Goal: Transaction & Acquisition: Purchase product/service

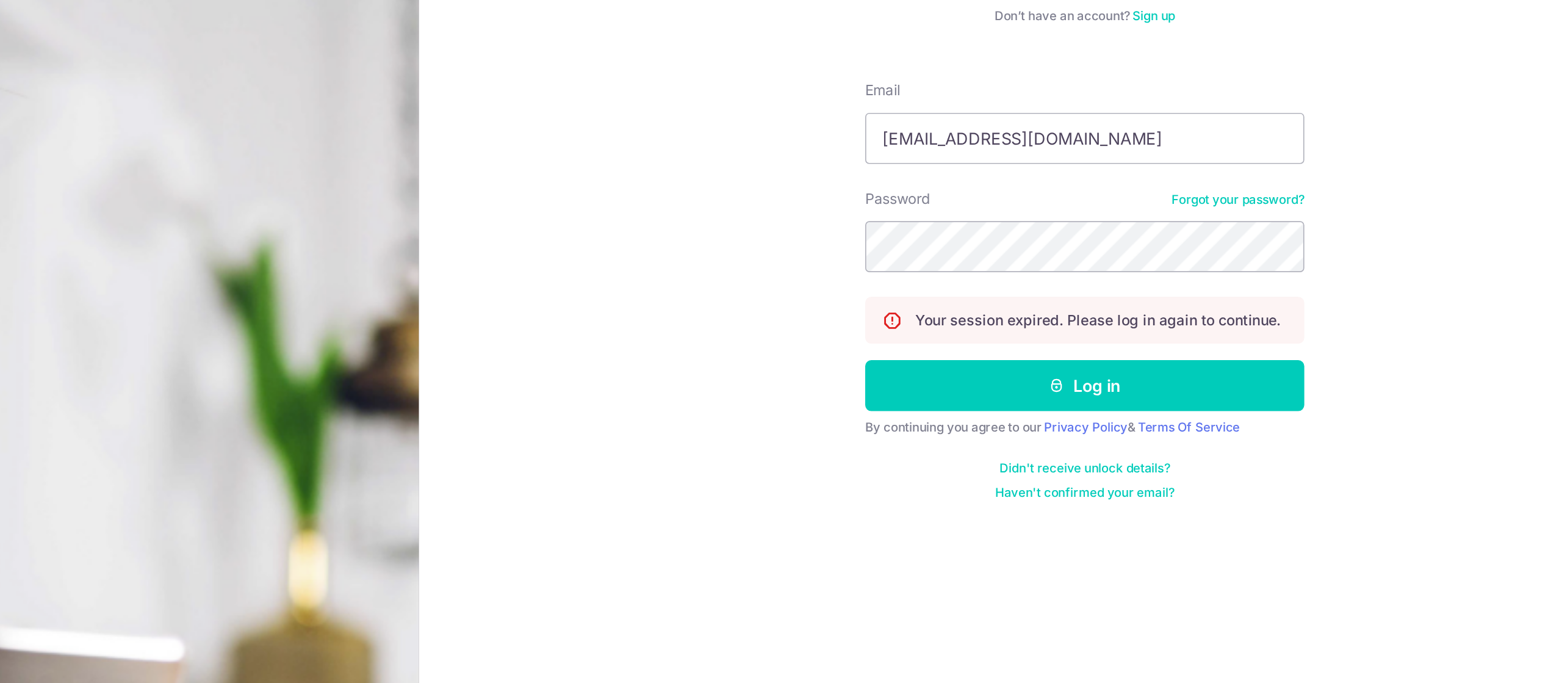
type input "geoffreyying@hotmail.com"
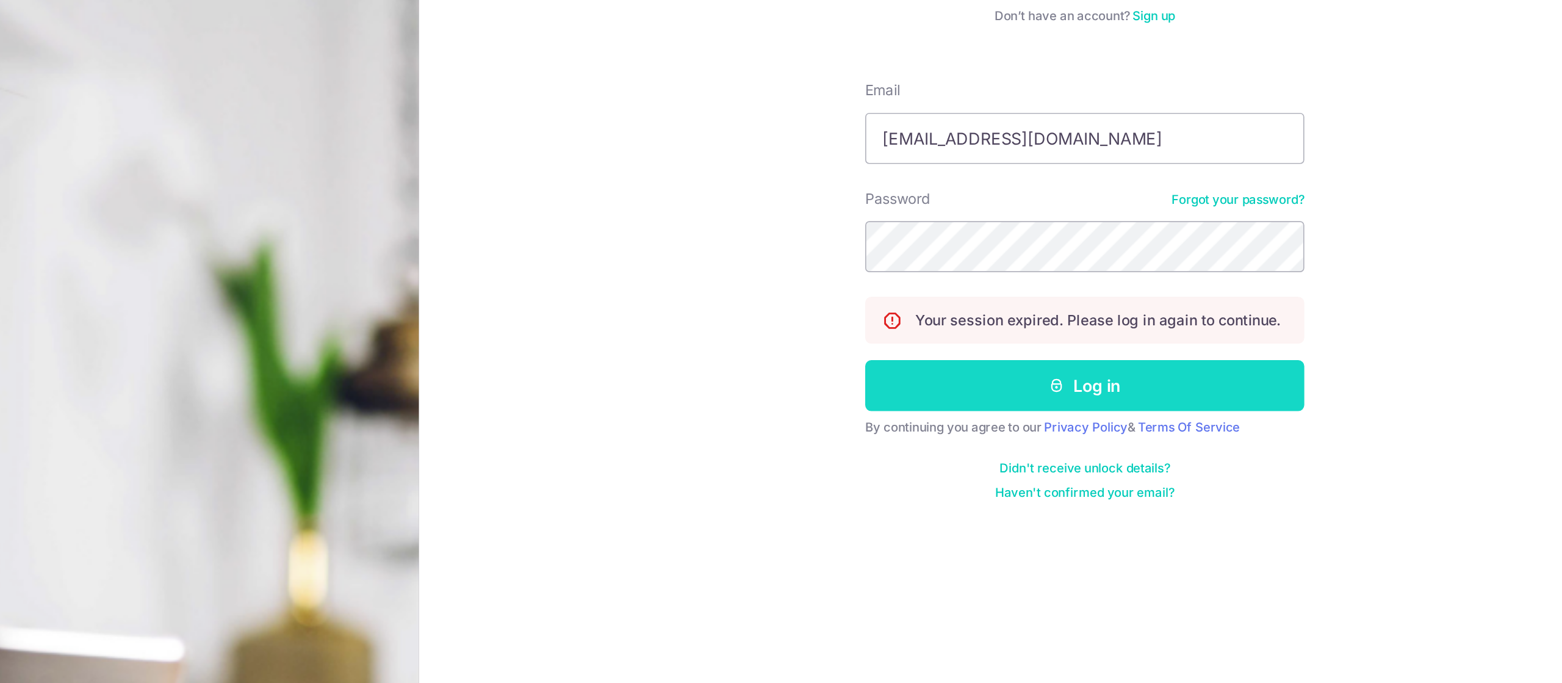
click at [1246, 335] on button "Log in" at bounding box center [1164, 341] width 262 height 31
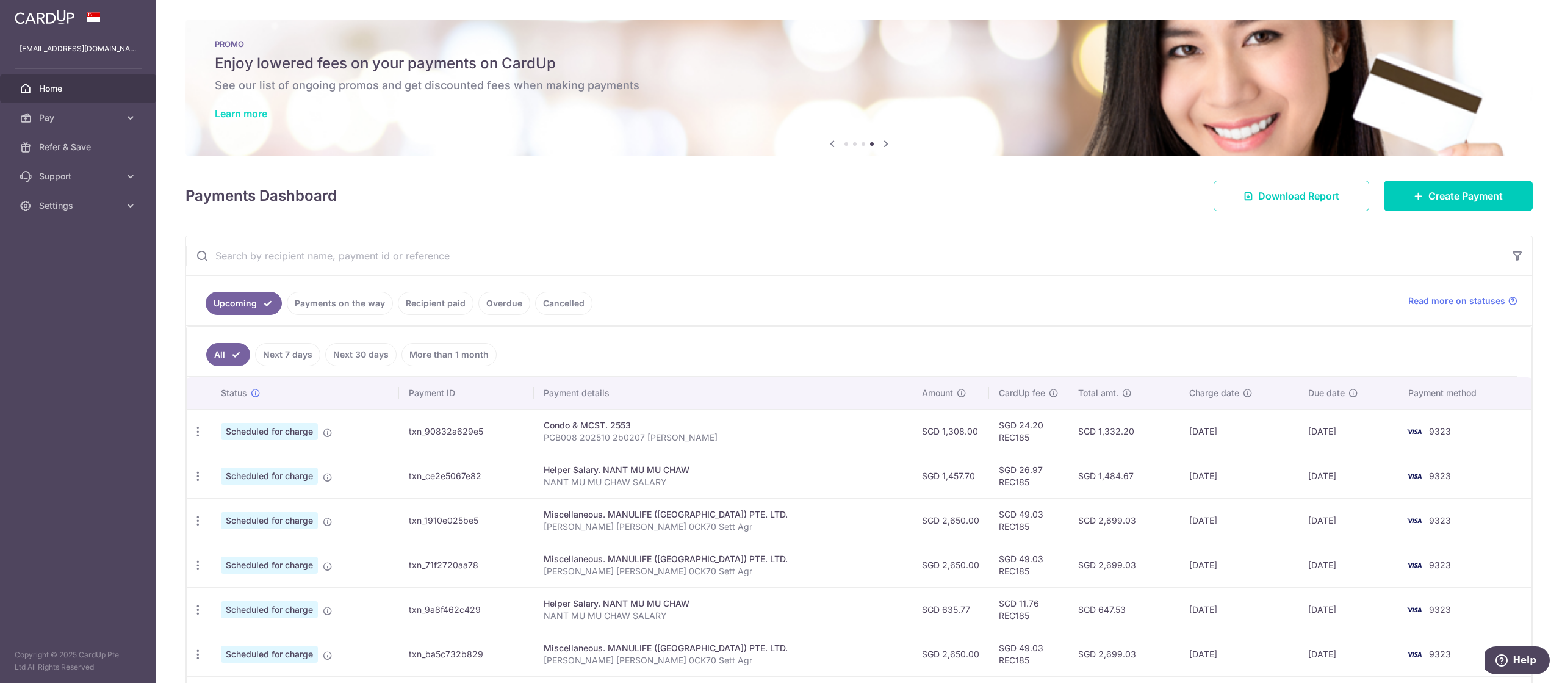
click at [240, 111] on link "Learn more" at bounding box center [241, 113] width 52 height 12
click at [37, 124] on link "Pay" at bounding box center [78, 117] width 156 height 29
click at [48, 153] on link "Payments" at bounding box center [78, 146] width 156 height 29
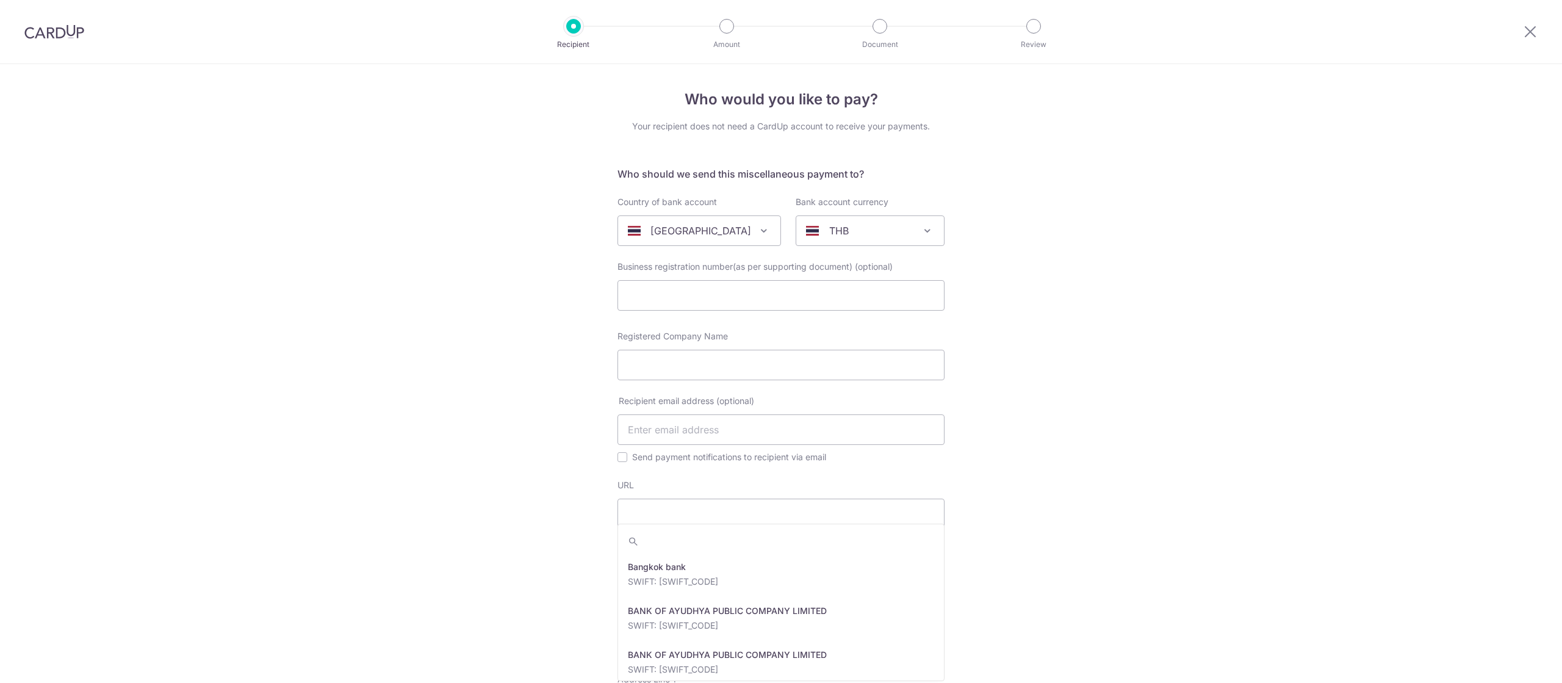
select select "218"
select select "17"
select select "[GEOGRAPHIC_DATA]"
select select "23744"
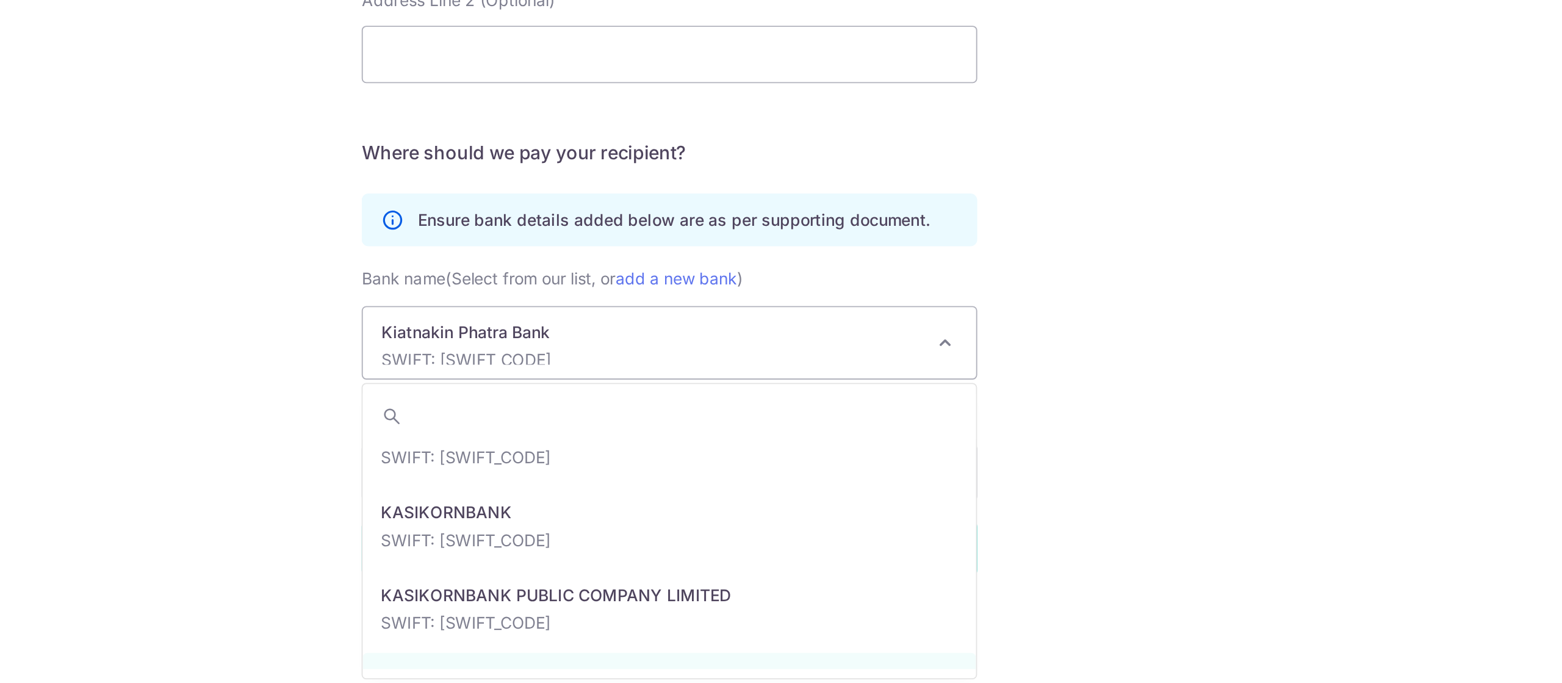
scroll to position [423, 0]
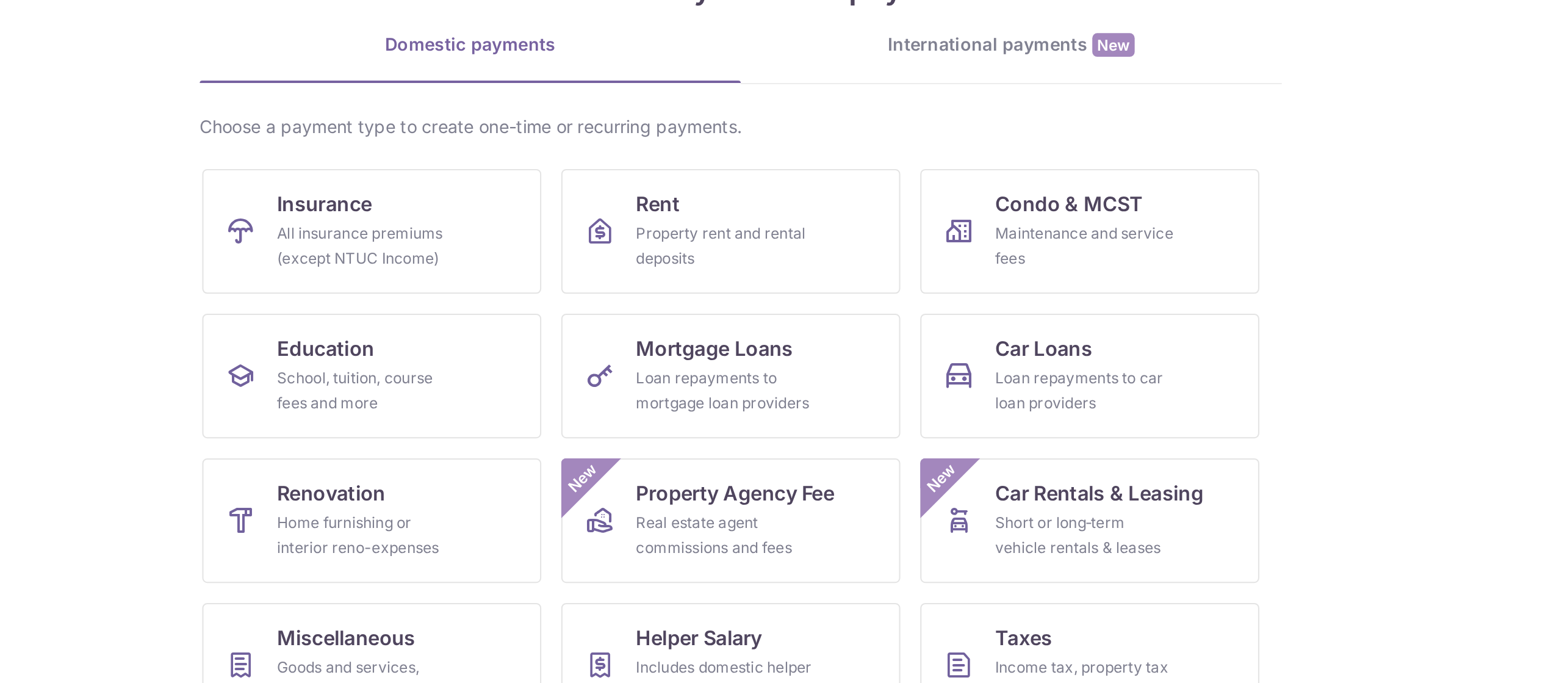
click at [919, 135] on div "International payments New" at bounding box center [913, 131] width 265 height 13
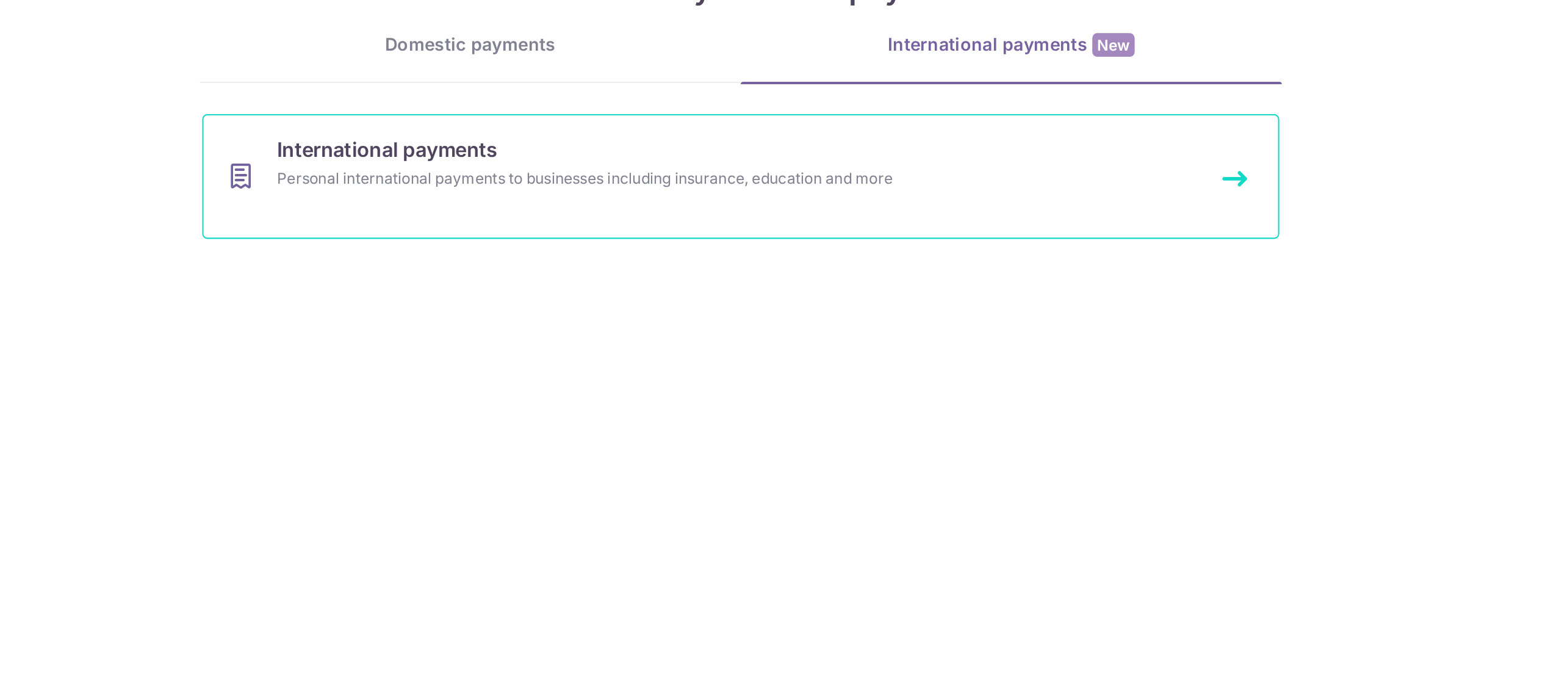
click at [972, 187] on link "International payments Personal international payments to businesses including …" at bounding box center [780, 195] width 527 height 61
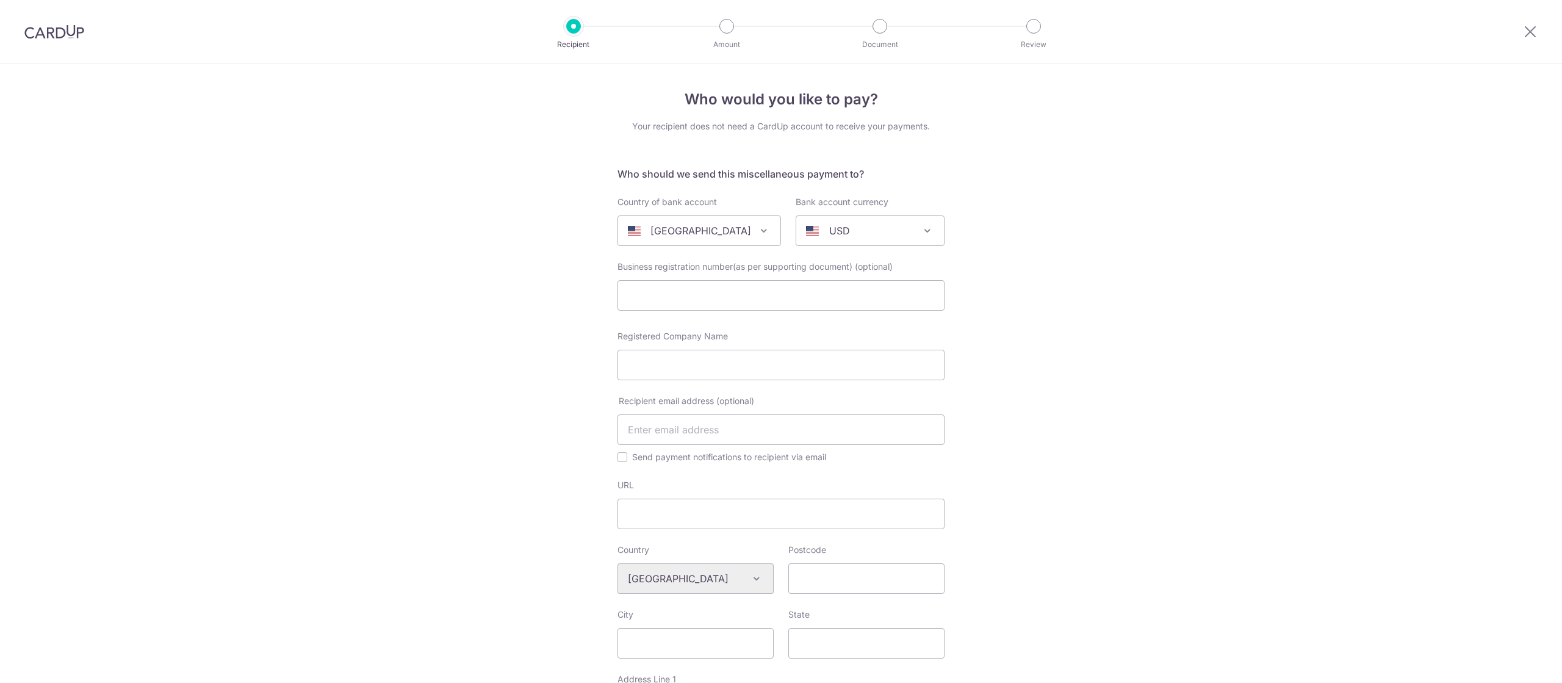
select select
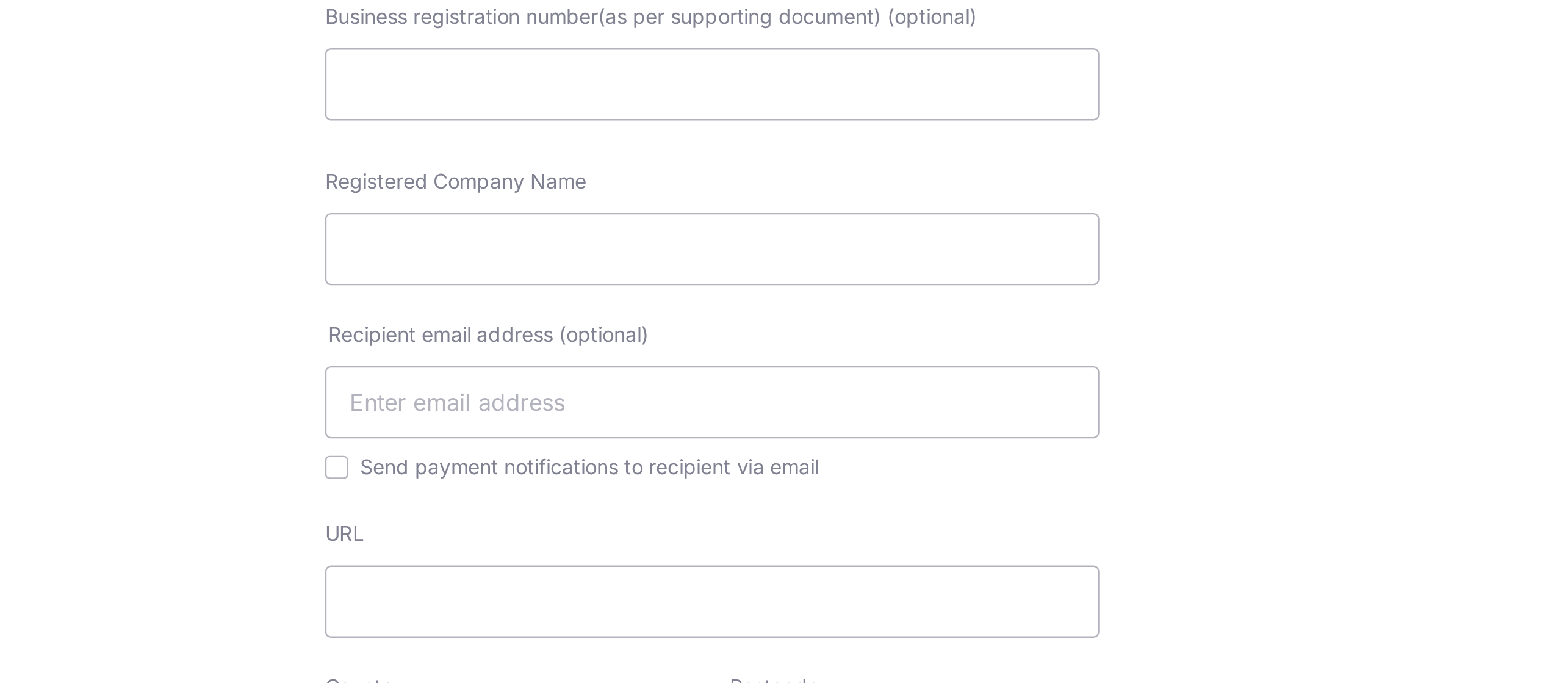
scroll to position [115, 0]
click at [644, 249] on input "Registered Company Name" at bounding box center [780, 250] width 327 height 31
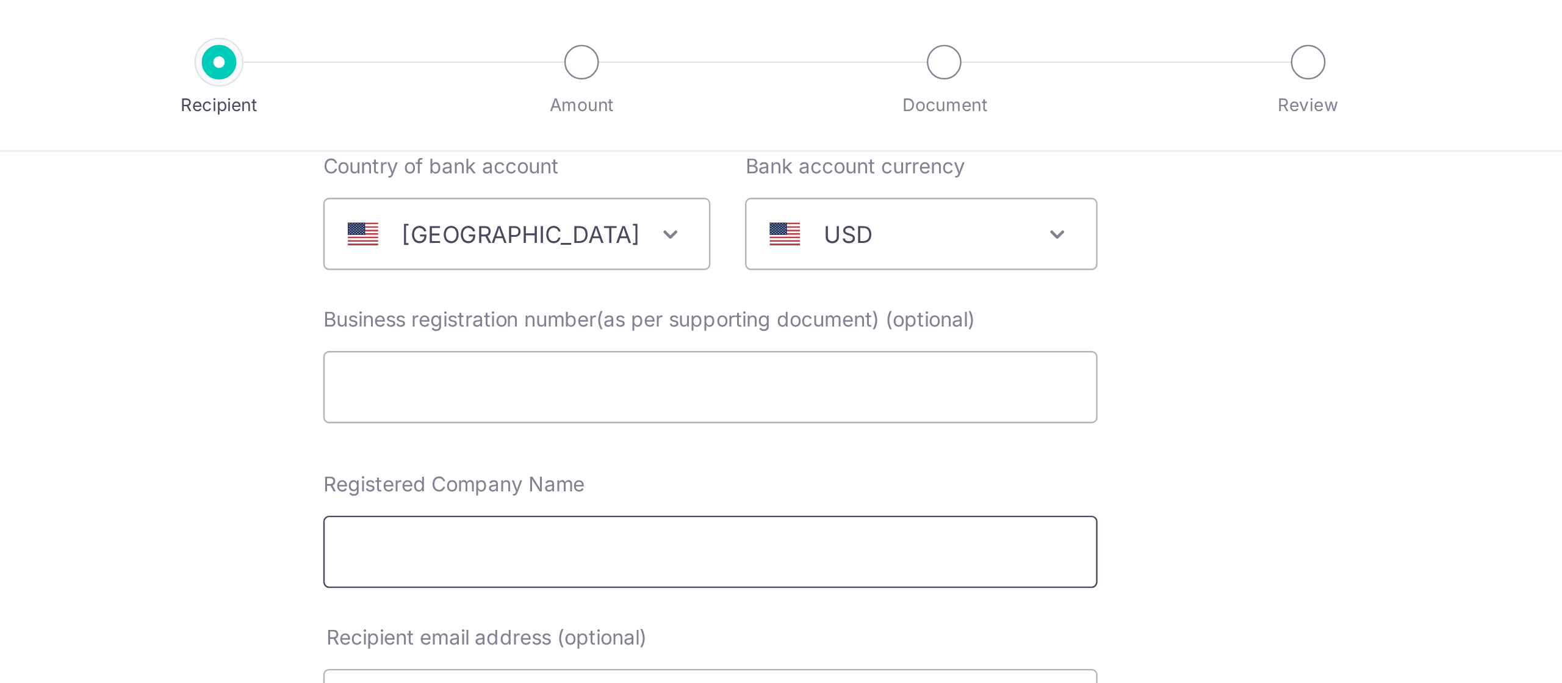
scroll to position [132, 0]
click at [742, 99] on div "United States" at bounding box center [689, 99] width 123 height 15
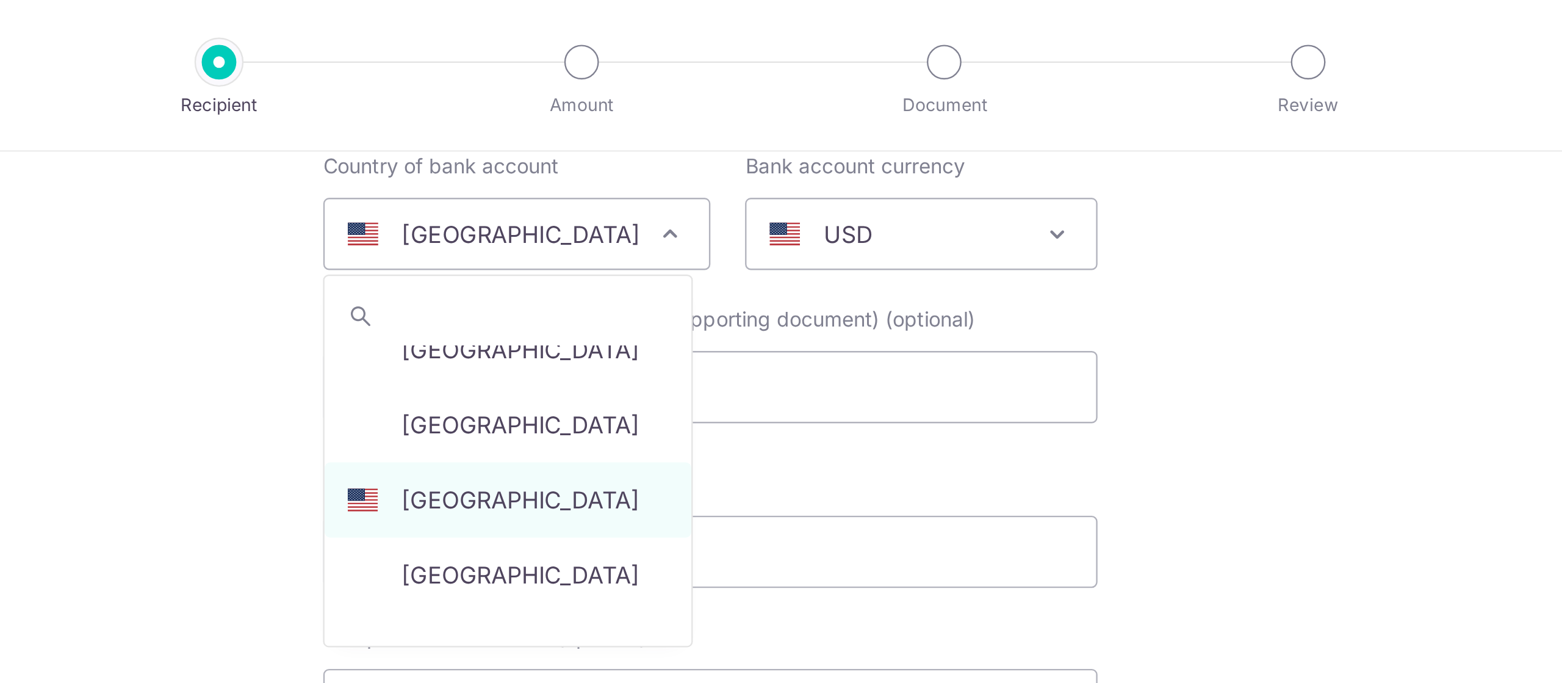
type input "s"
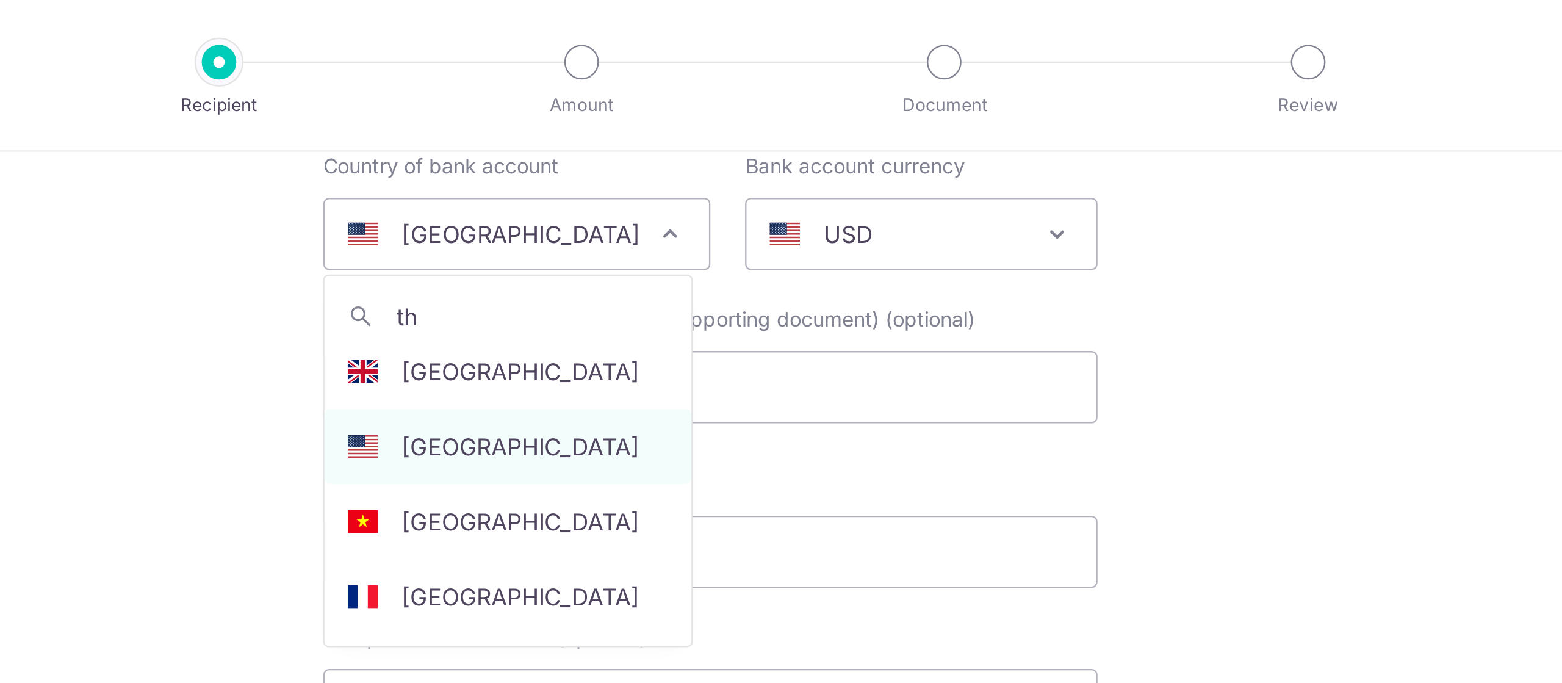
scroll to position [0, 0]
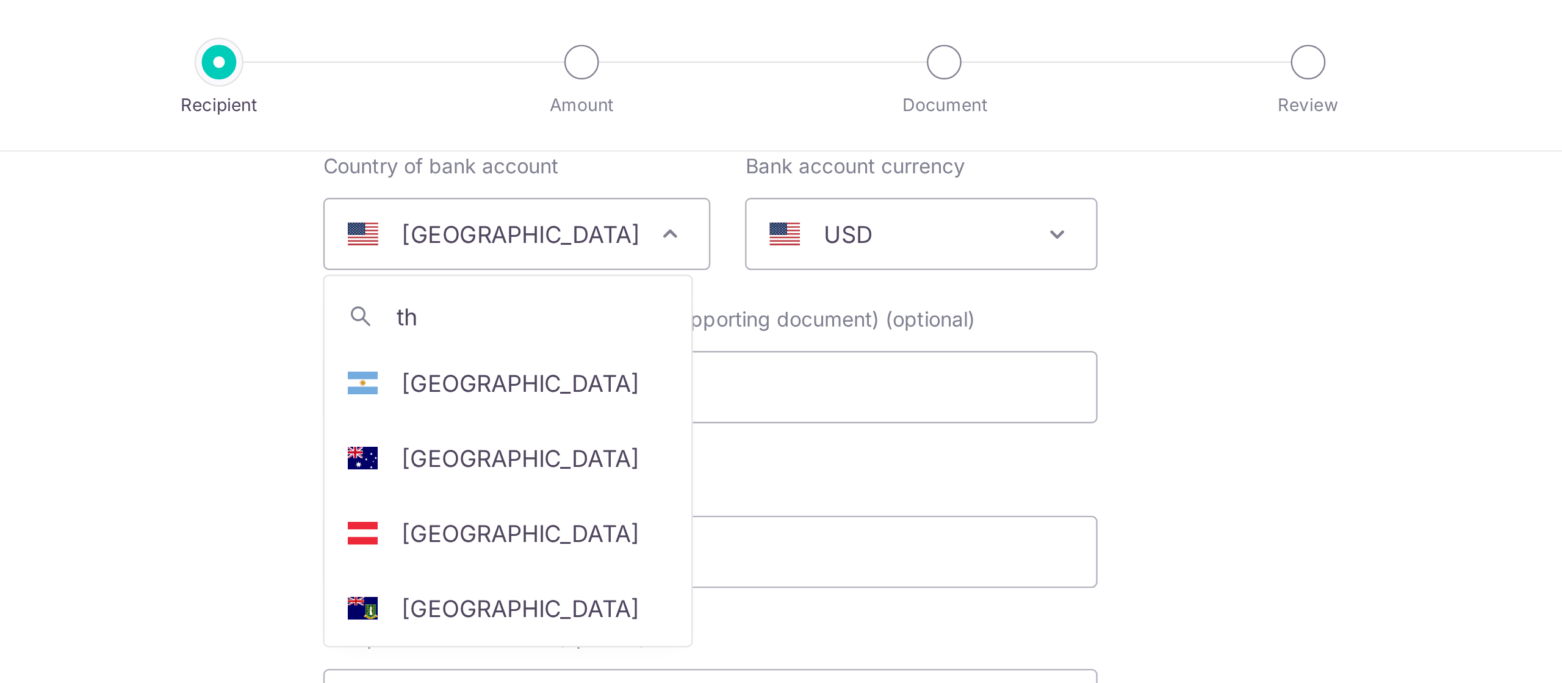
type input "tha"
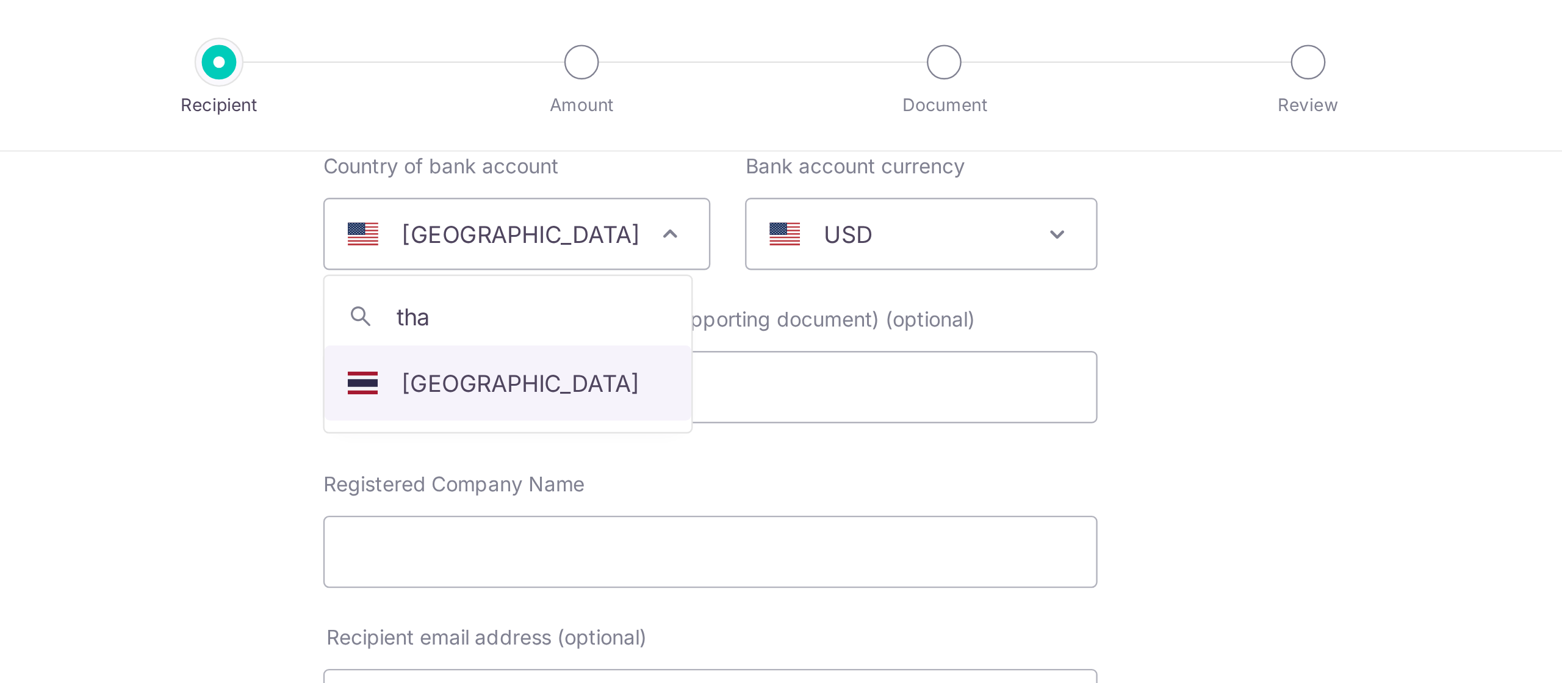
select select "218"
select select "Thailand"
select select
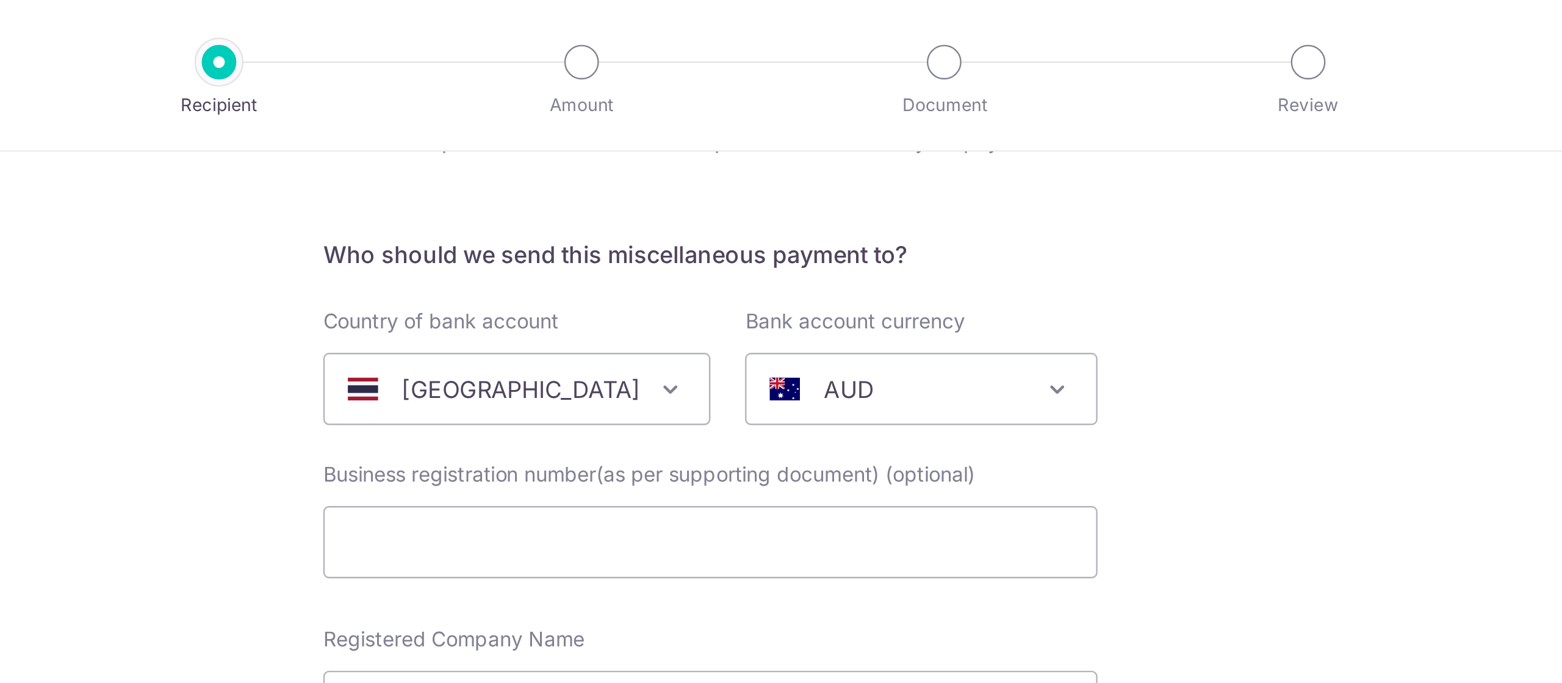
scroll to position [66, 0]
click at [911, 170] on div "AUD" at bounding box center [860, 164] width 109 height 15
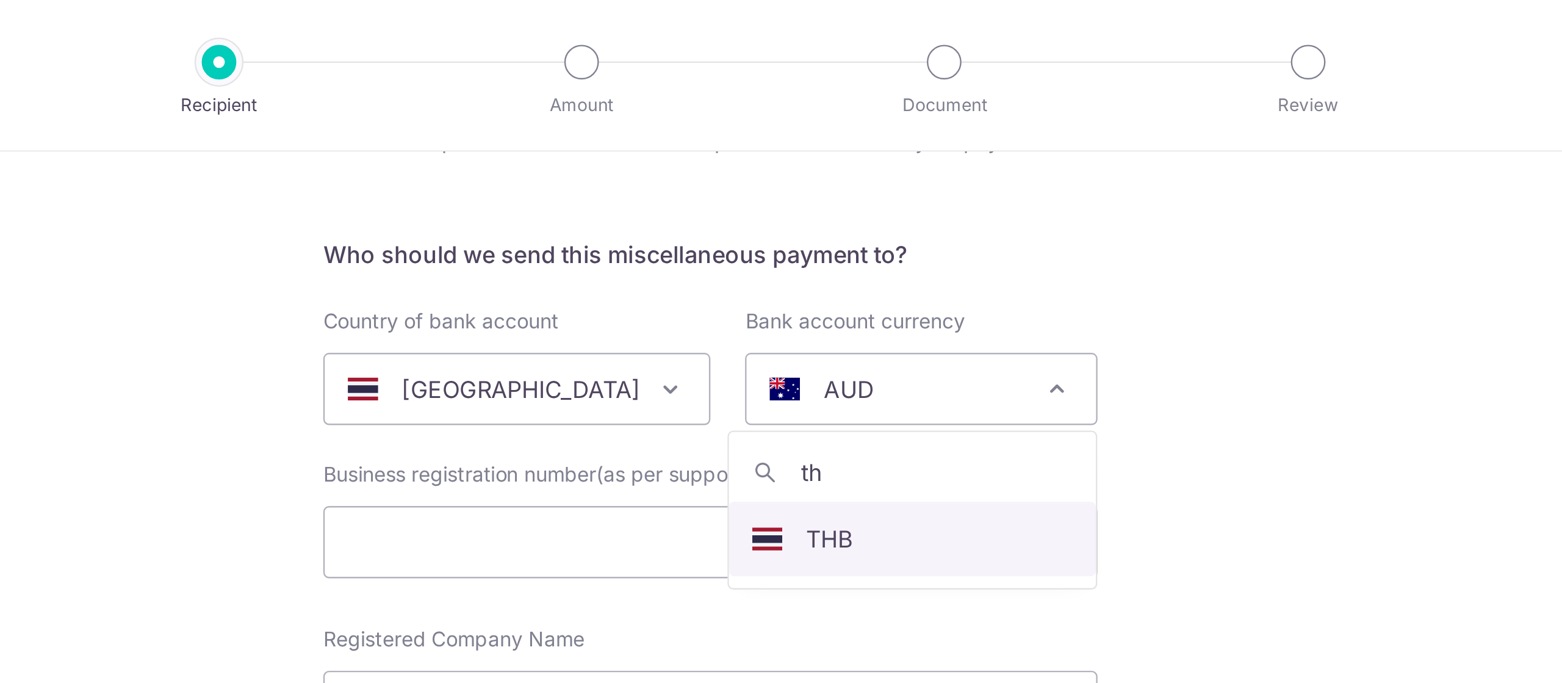
type input "thb"
select select "17"
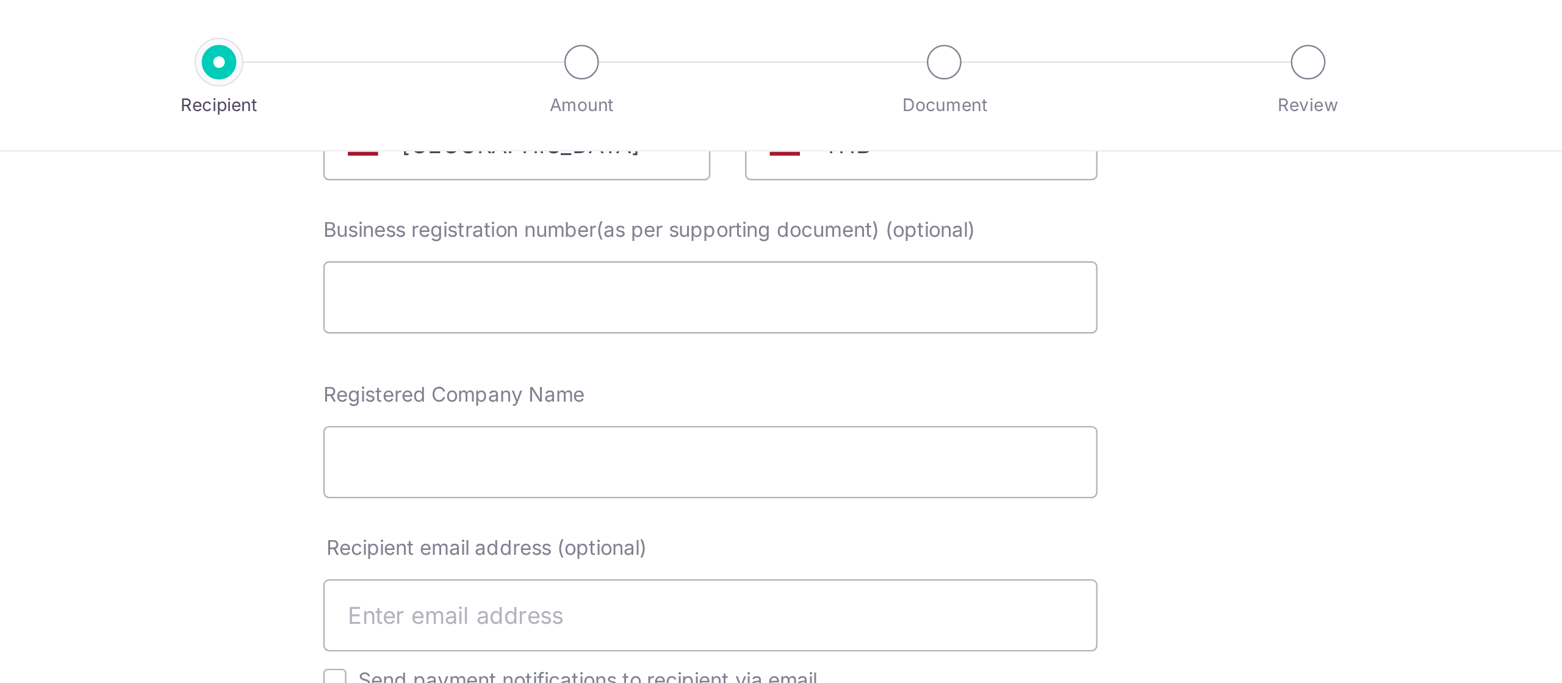
scroll to position [170, 0]
click at [861, 196] on input "Registered Company Name" at bounding box center [780, 194] width 327 height 31
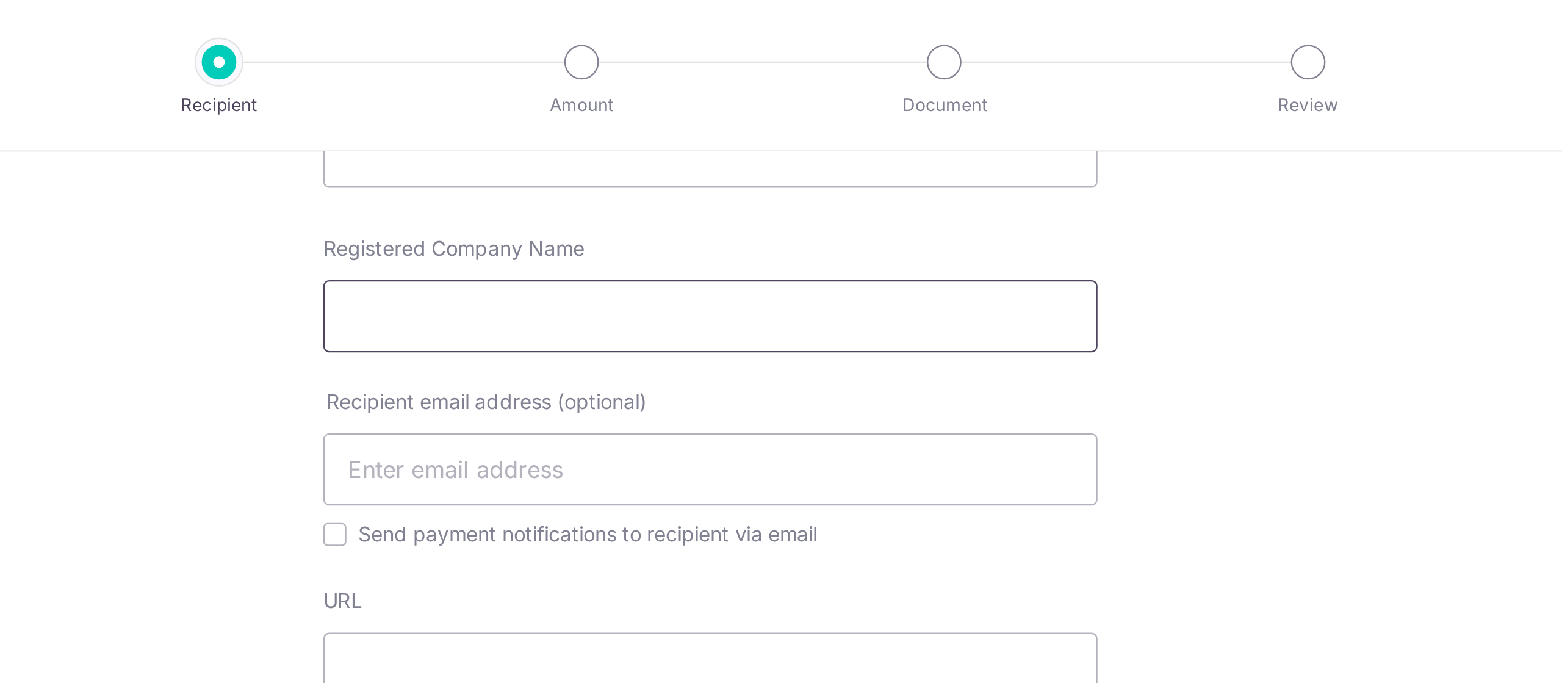
scroll to position [231, 0]
type input "t"
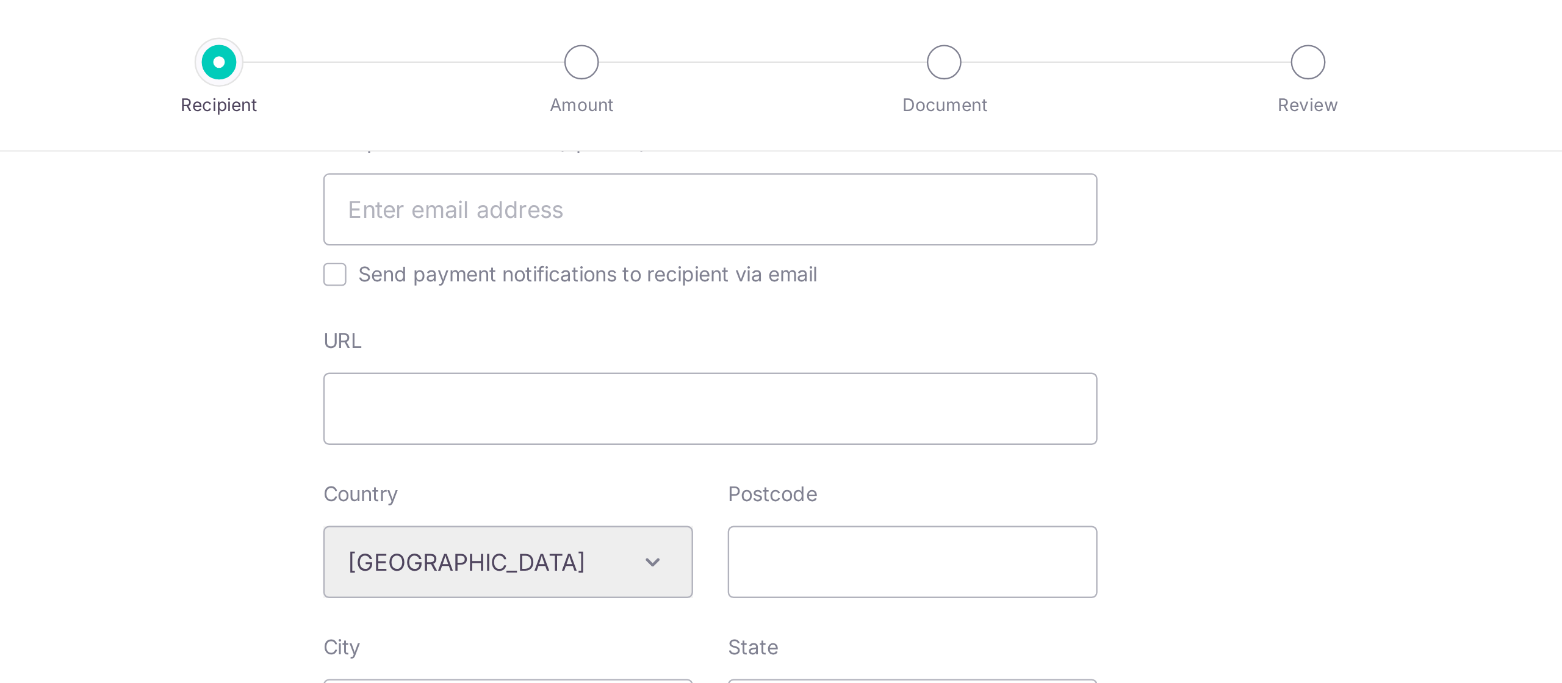
scroll to position [339, 0]
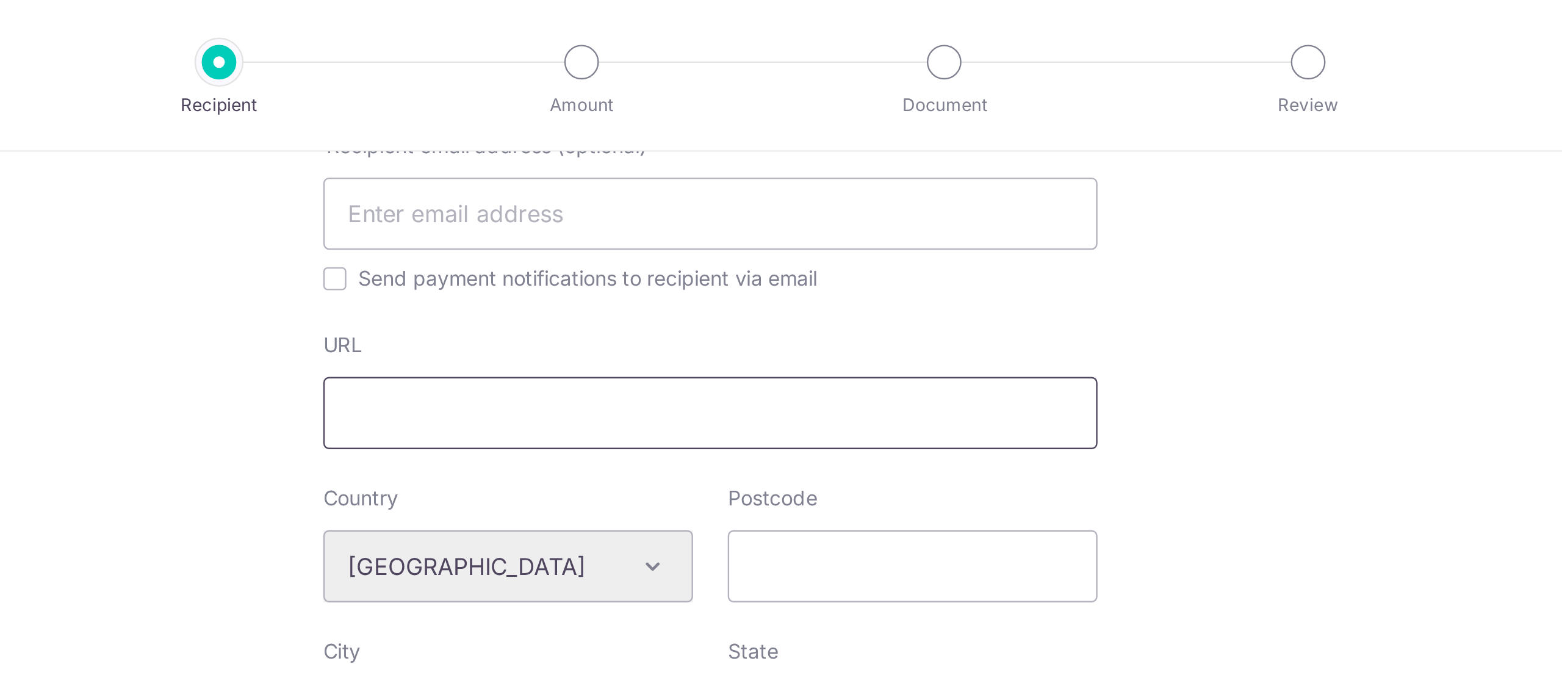
type input "THAI PILLOW MARKET"
click at [639, 175] on input "URL" at bounding box center [780, 174] width 327 height 31
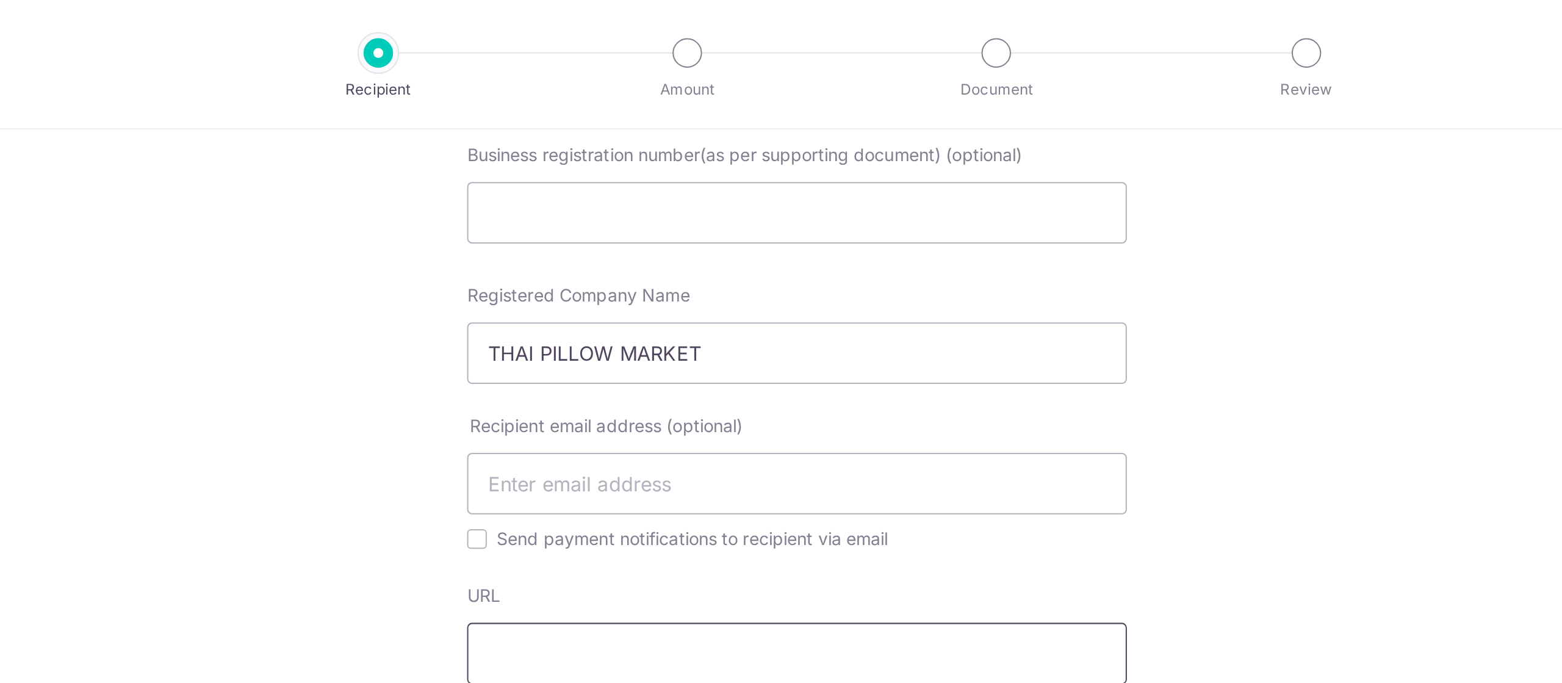
scroll to position [201, 0]
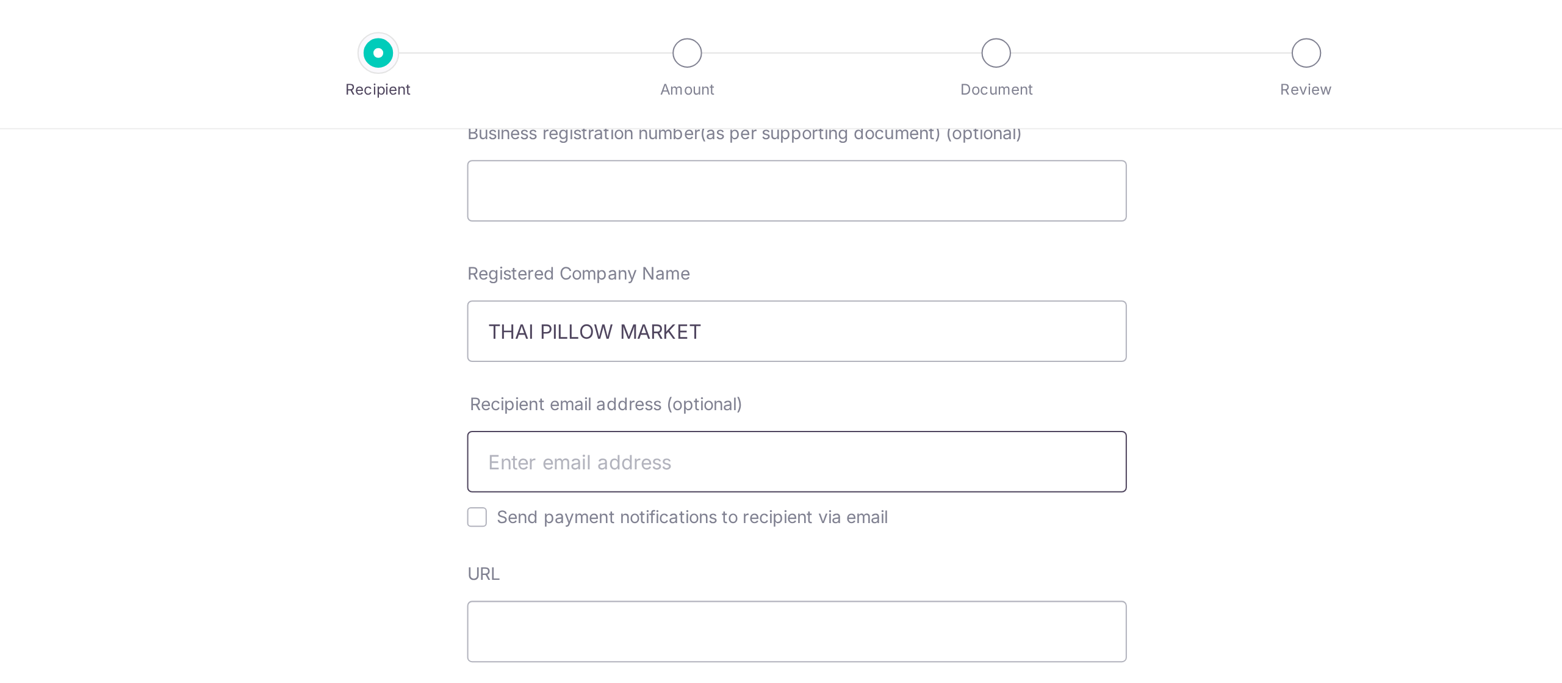
click at [793, 230] on input "text" at bounding box center [780, 229] width 327 height 31
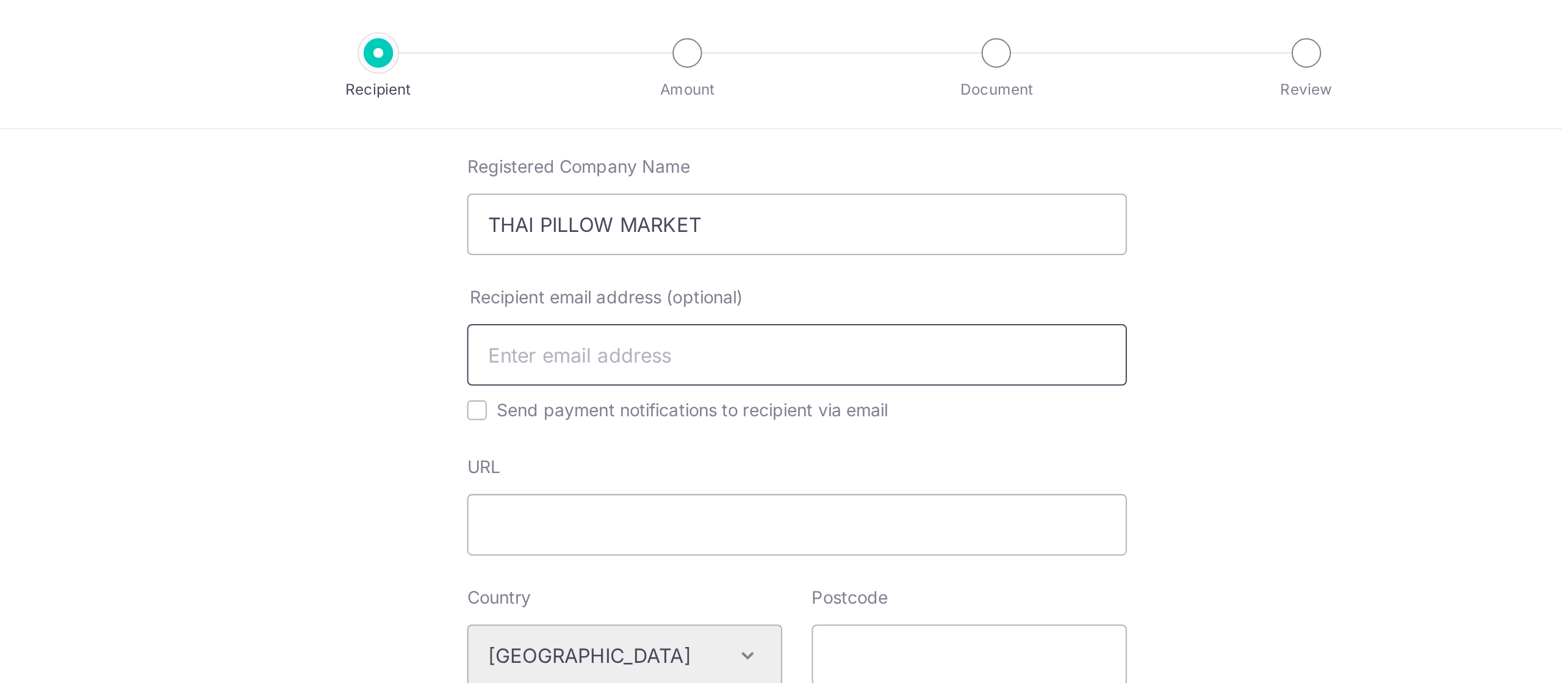
scroll to position [293, 0]
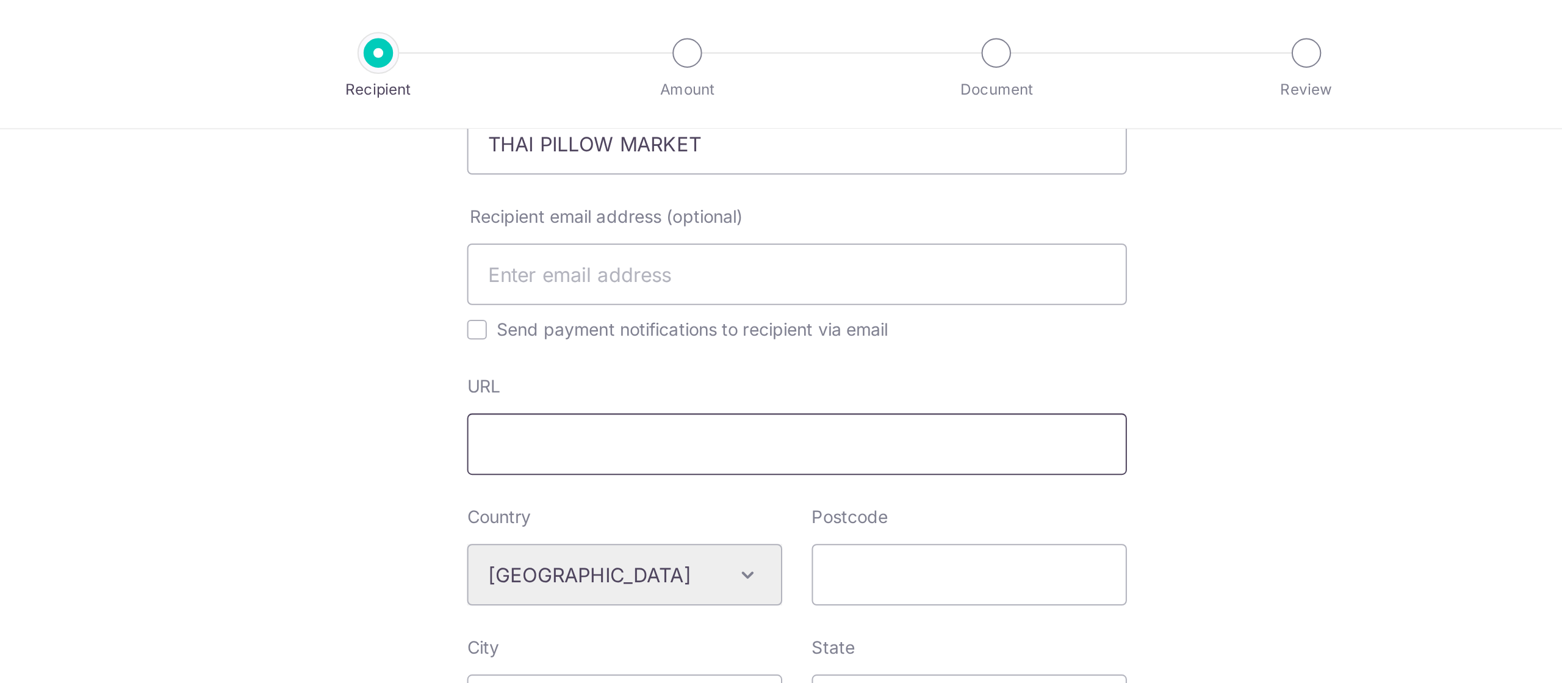
click at [847, 223] on input "URL" at bounding box center [780, 220] width 327 height 31
paste input "https://en.thaipillowmarket.com/16796464/address"
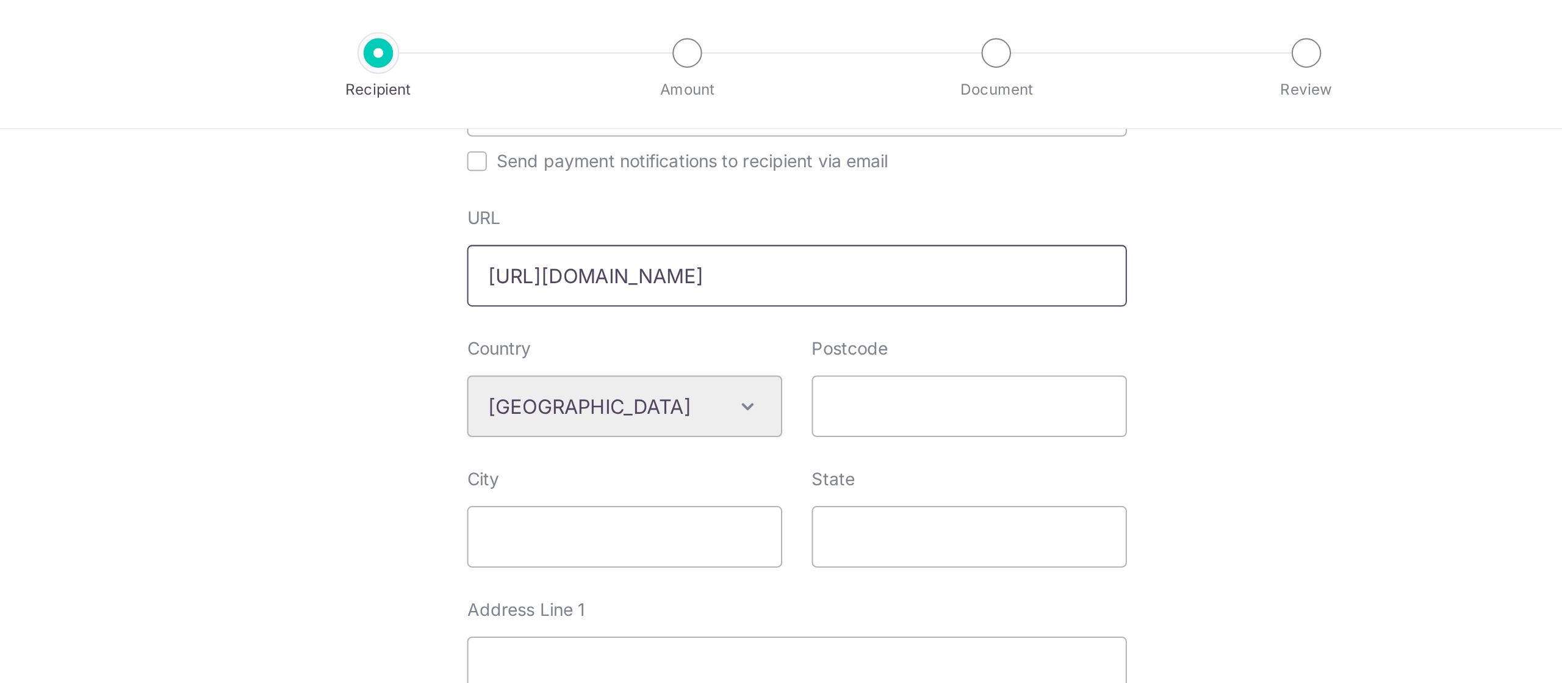
scroll to position [378, 0]
type input "https://en.thaipillowmarket.com/16796464/address"
click at [1021, 204] on div "Who would you like to pay? Your recipient does not need a CardUp account to rec…" at bounding box center [781, 207] width 1562 height 1043
click at [889, 203] on input "Postcode" at bounding box center [866, 200] width 156 height 31
type input "10150"
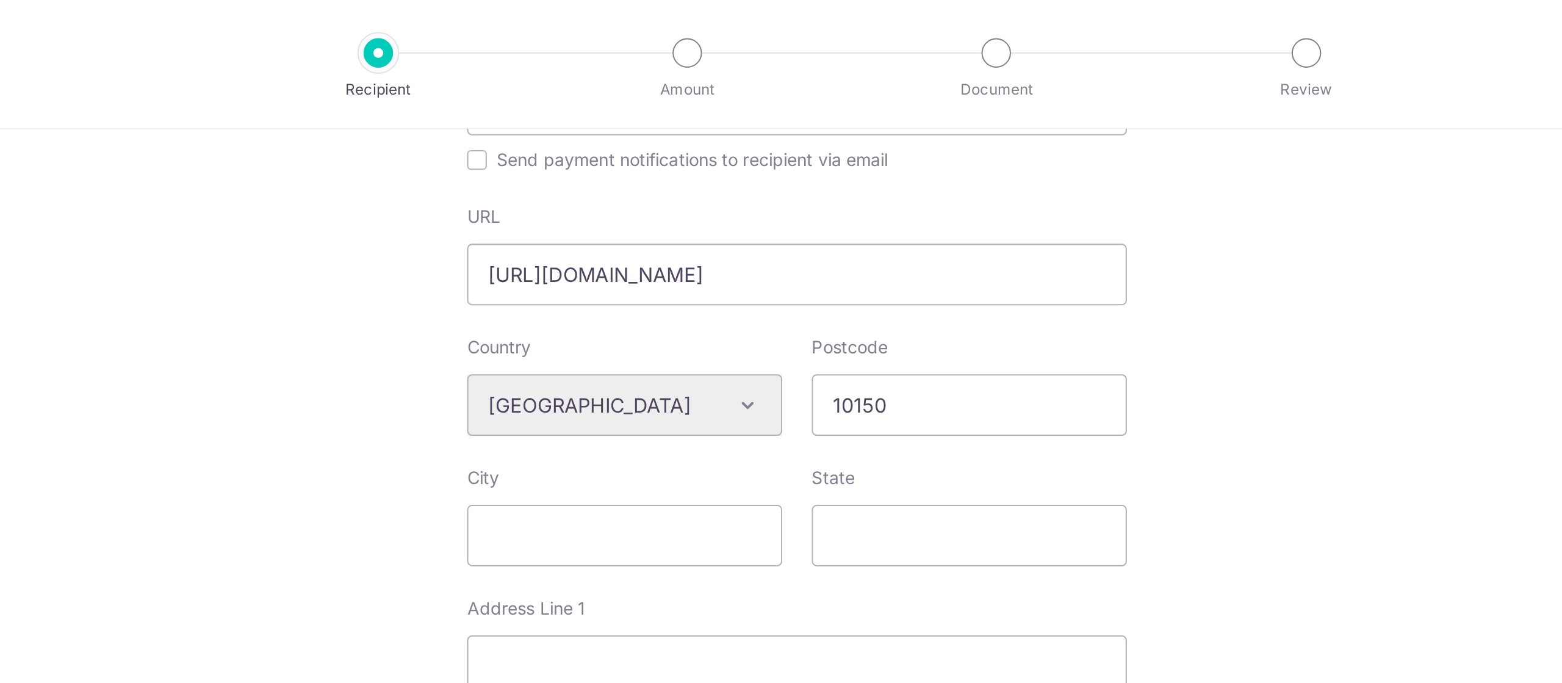
click at [995, 239] on div "Who would you like to pay? Your recipient does not need a CardUp account to rec…" at bounding box center [781, 207] width 1562 height 1043
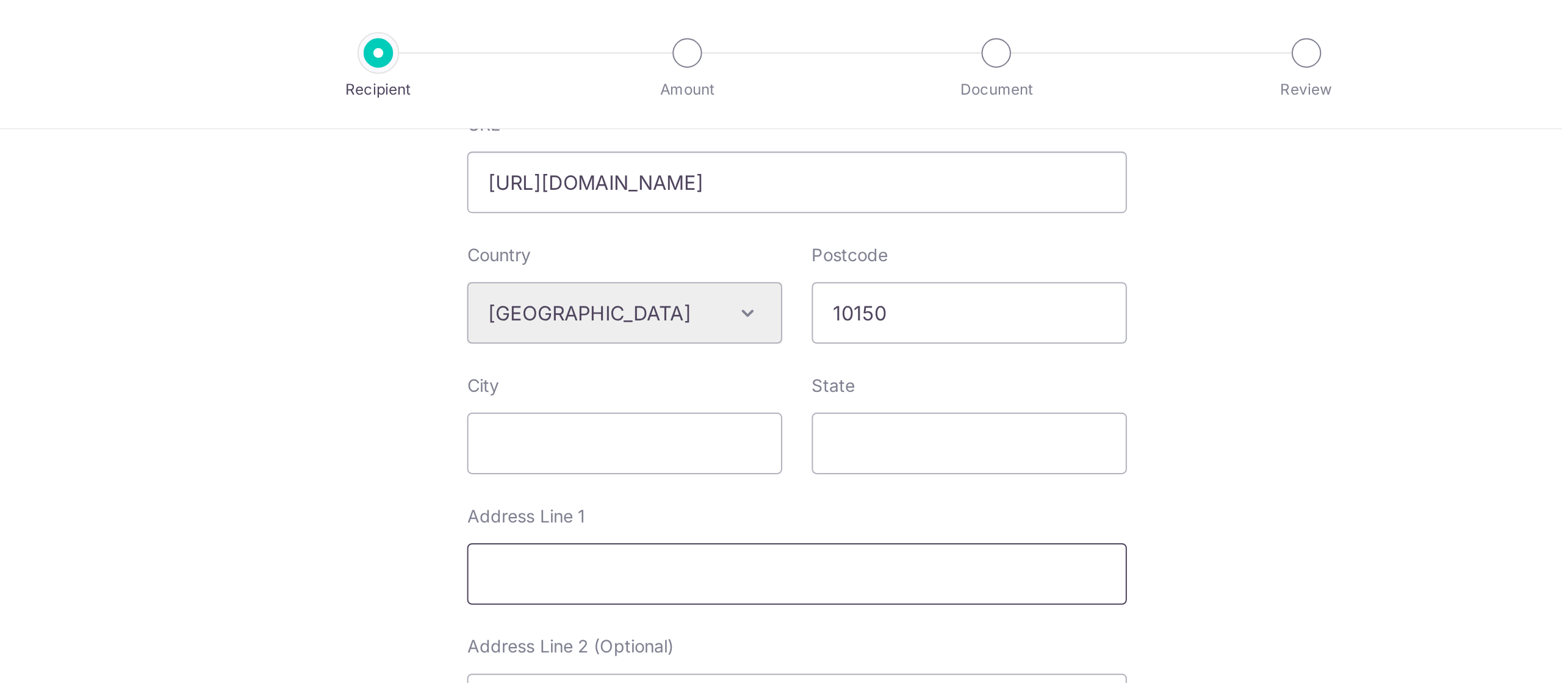
click at [763, 281] on input "Address Line 1" at bounding box center [780, 284] width 327 height 31
click at [686, 217] on input "City" at bounding box center [695, 219] width 156 height 31
type input "BANGKOK"
click at [642, 291] on input "Address Line 1" at bounding box center [780, 284] width 327 height 31
click at [706, 292] on input "Address Line 1" at bounding box center [780, 284] width 327 height 31
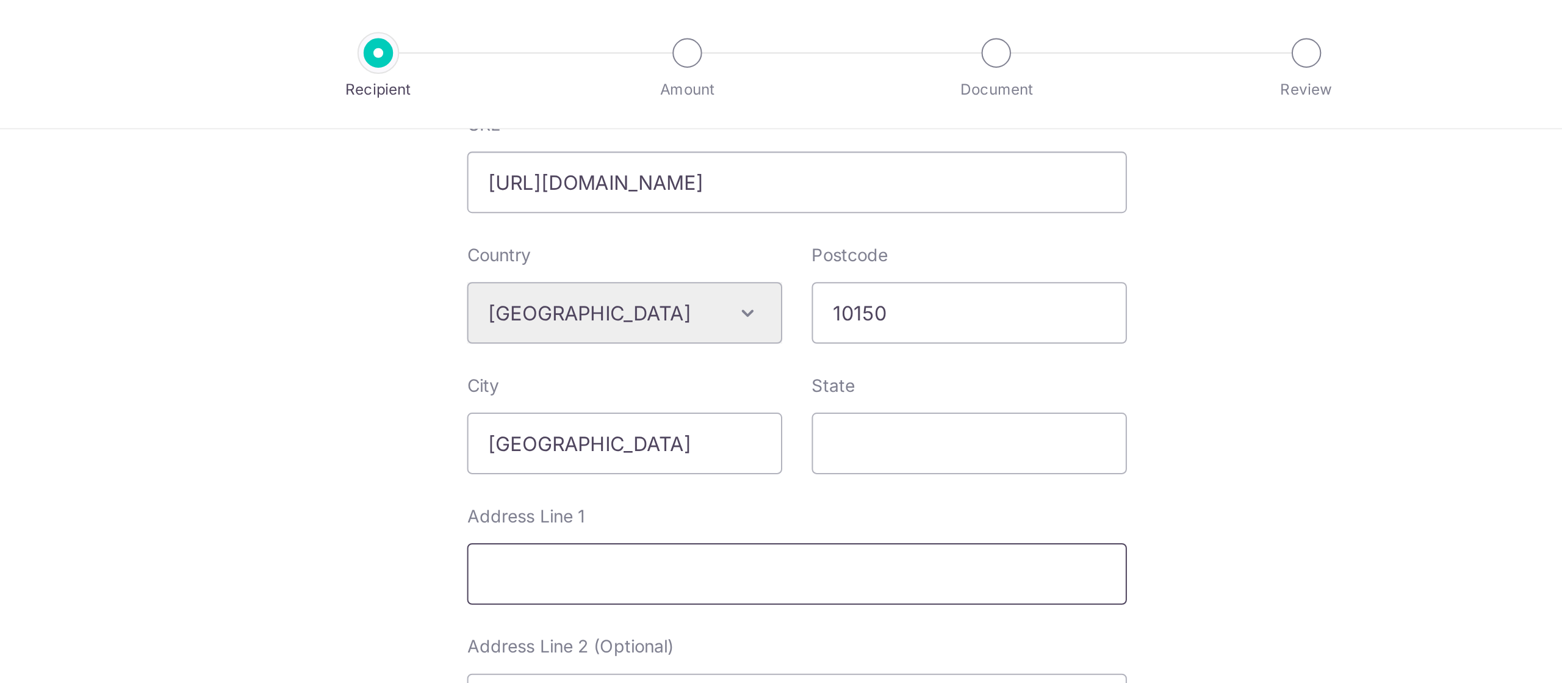
type input "s"
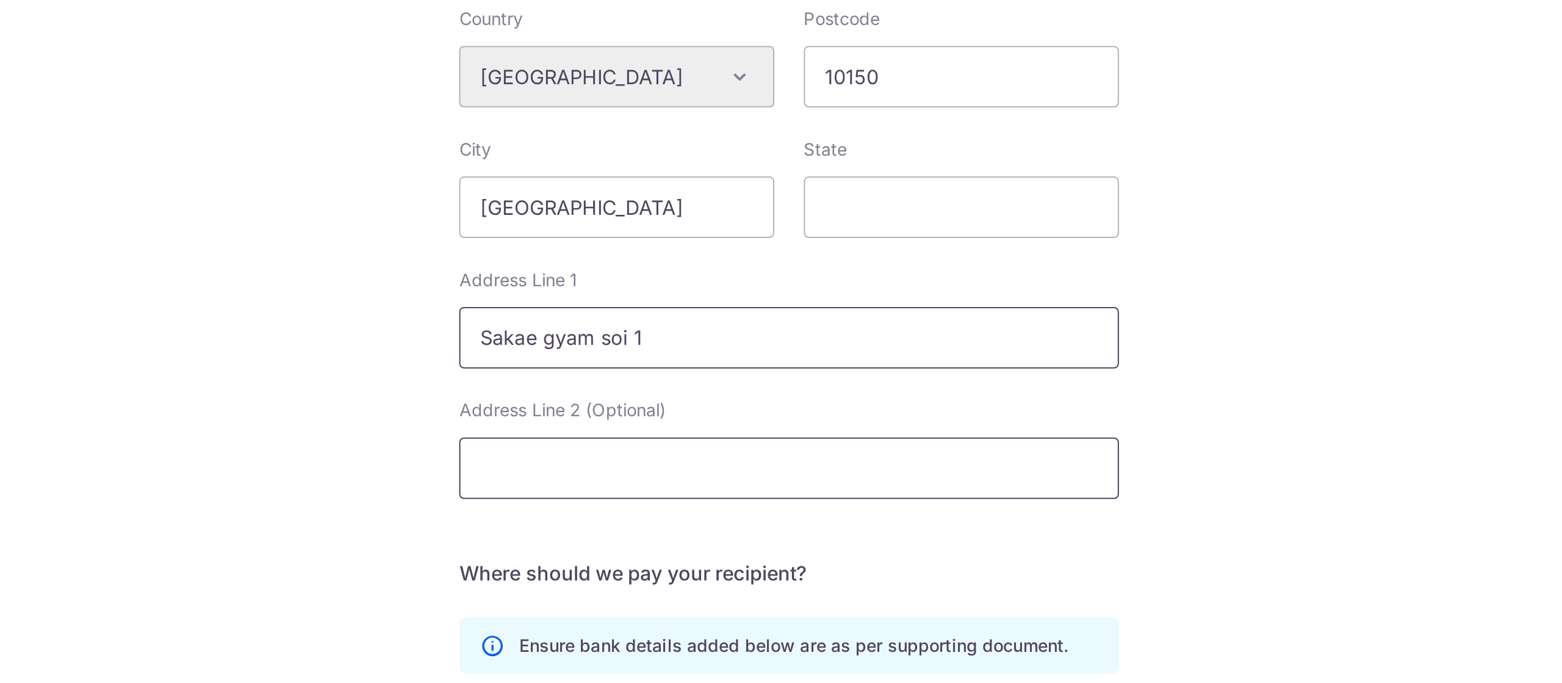
type input "Sakae gyam soi 1"
click at [841, 341] on input "Address Line 2 (Optional)" at bounding box center [780, 349] width 327 height 31
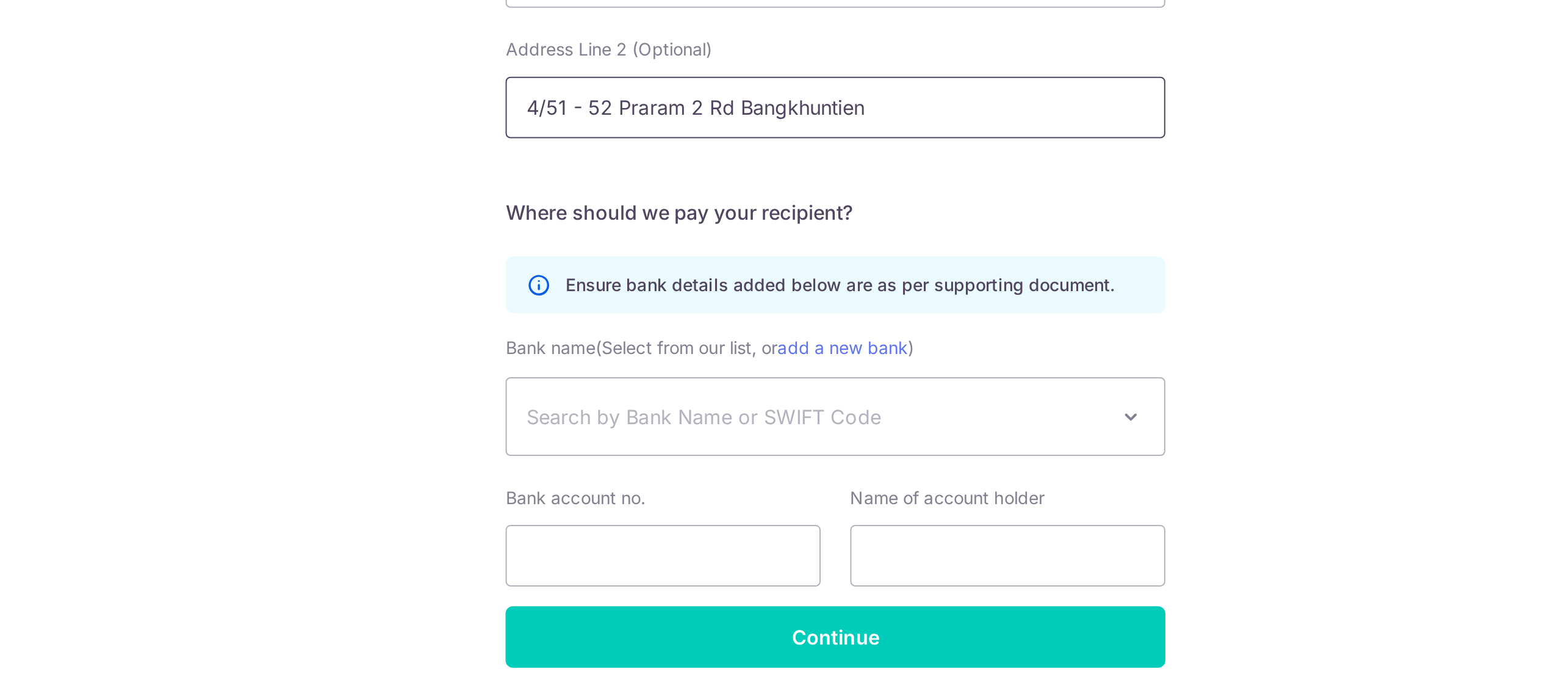
scroll to position [375, 0]
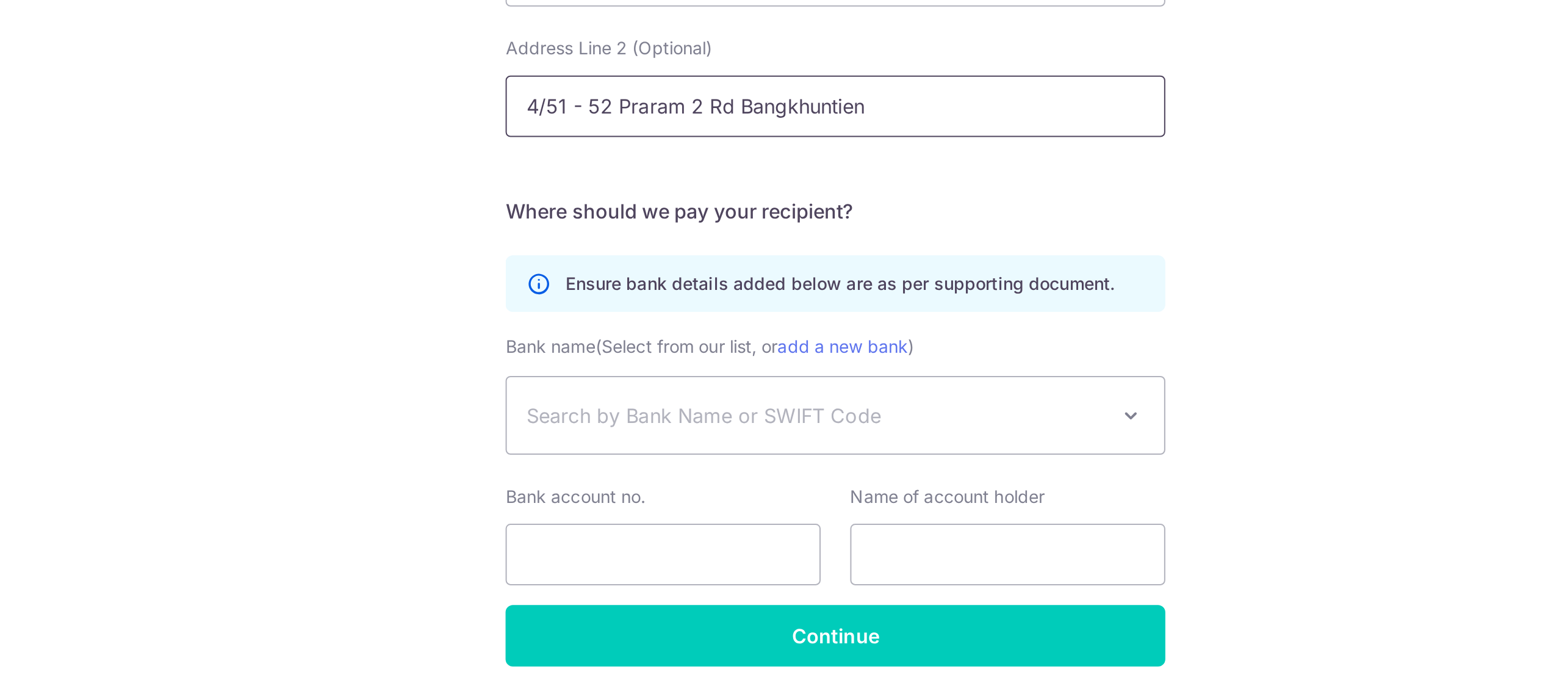
type input "4/51 - 52 Praram 2 Rd Bangkhuntien"
click at [879, 560] on span "Search by Bank Name or SWIFT Code" at bounding box center [781, 550] width 326 height 38
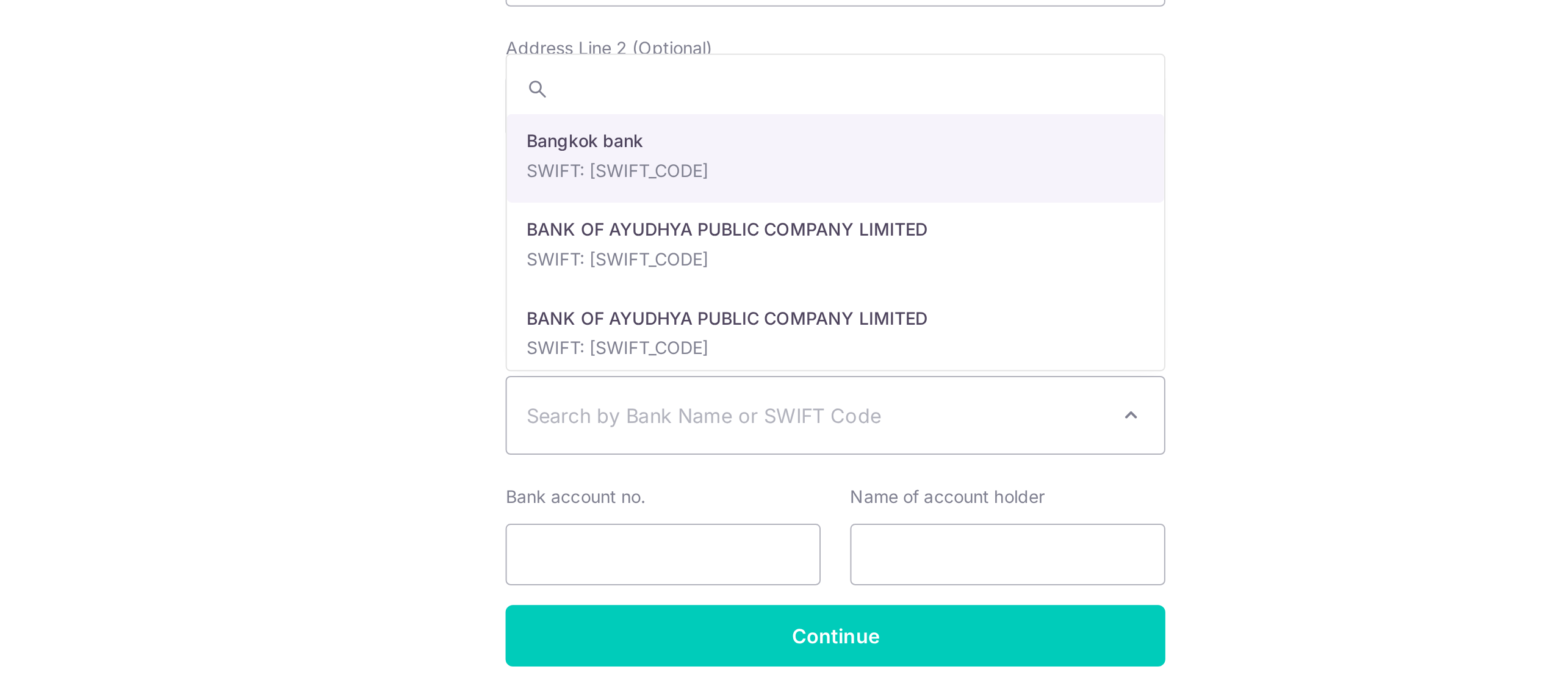
click at [902, 545] on span "Search by Bank Name or SWIFT Code" at bounding box center [771, 550] width 287 height 15
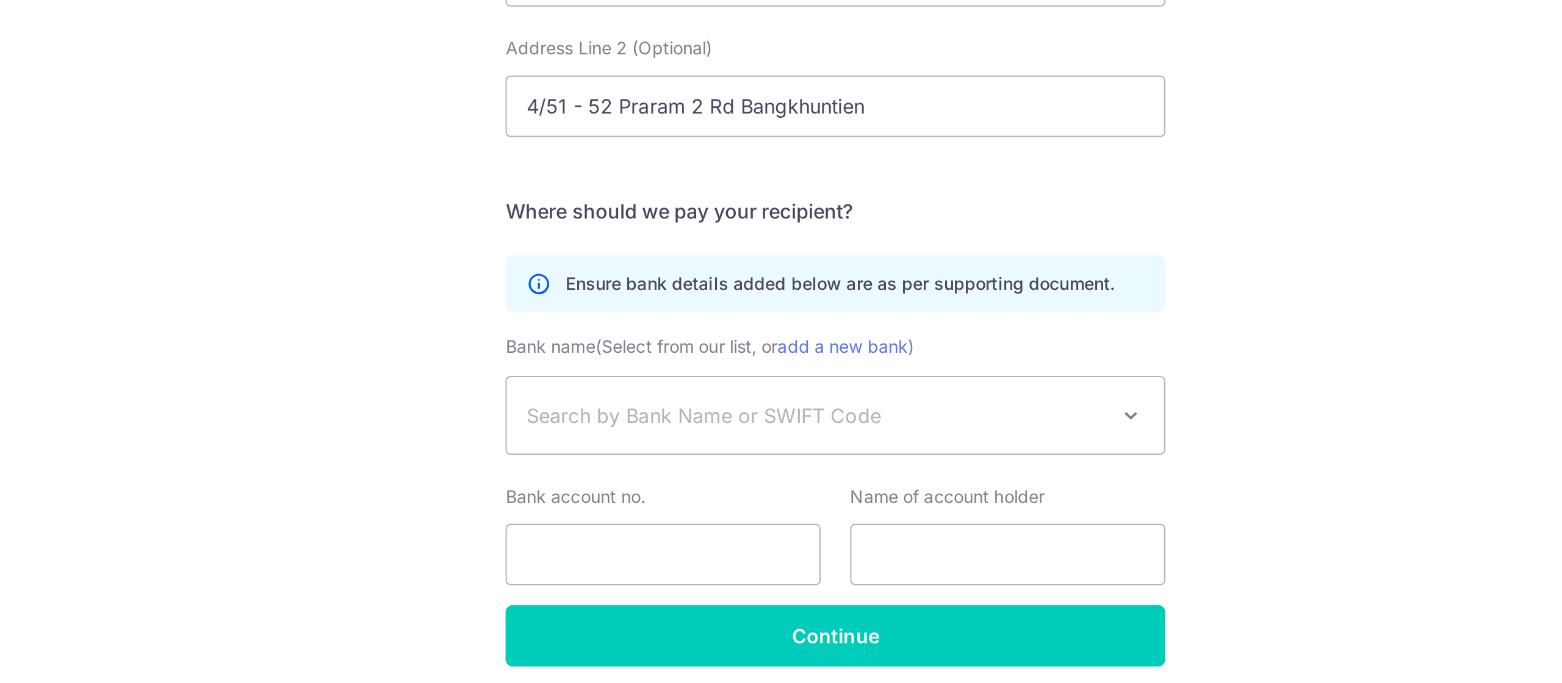
click at [900, 547] on span "Search by Bank Name or SWIFT Code" at bounding box center [771, 550] width 287 height 15
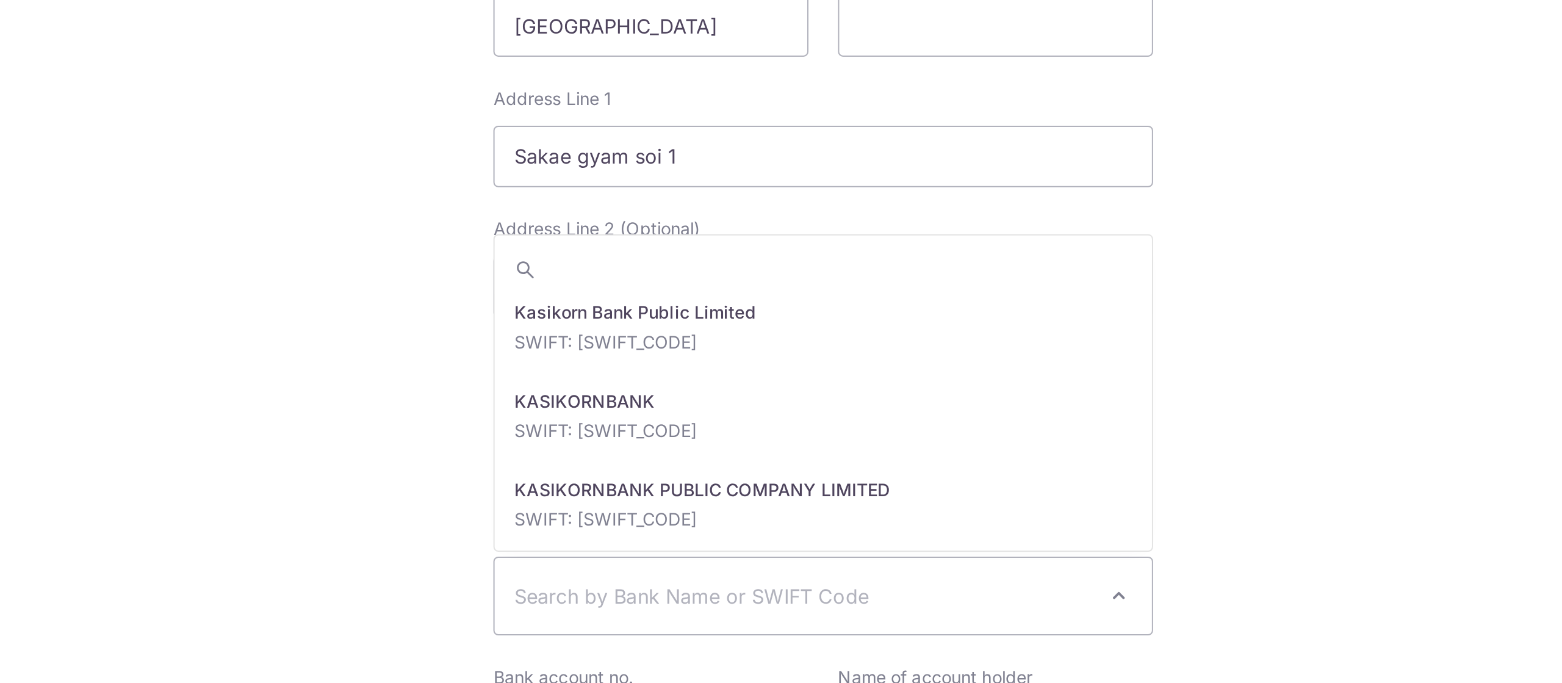
scroll to position [177, 0]
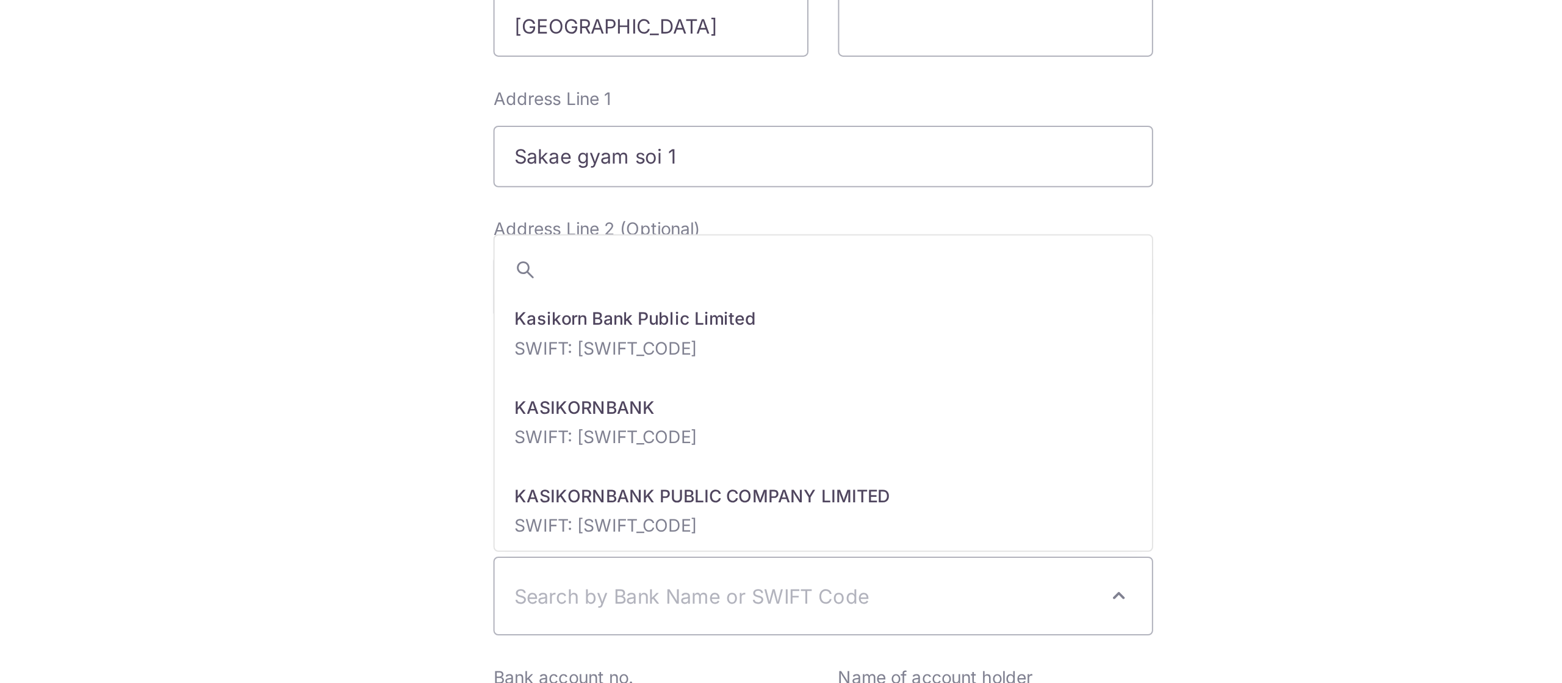
select select "22406"
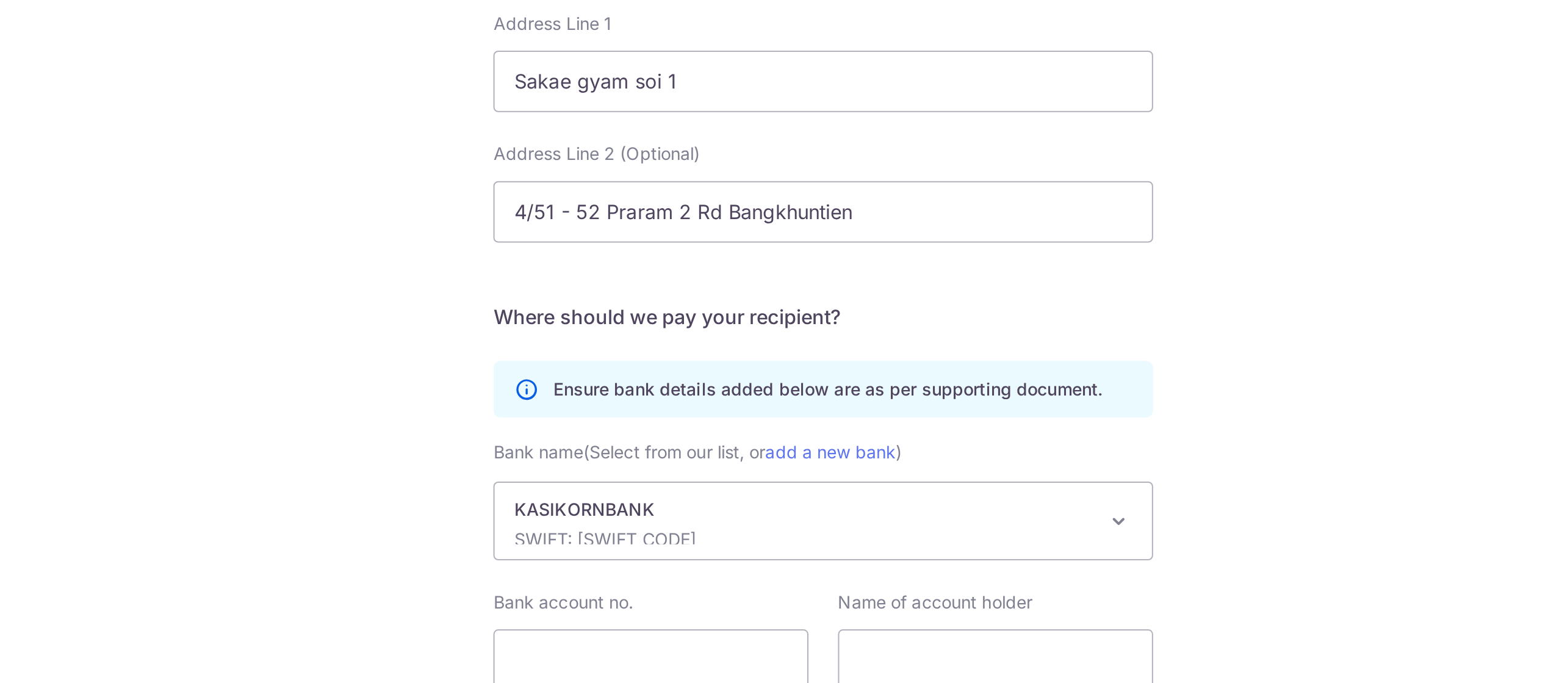
scroll to position [423, 0]
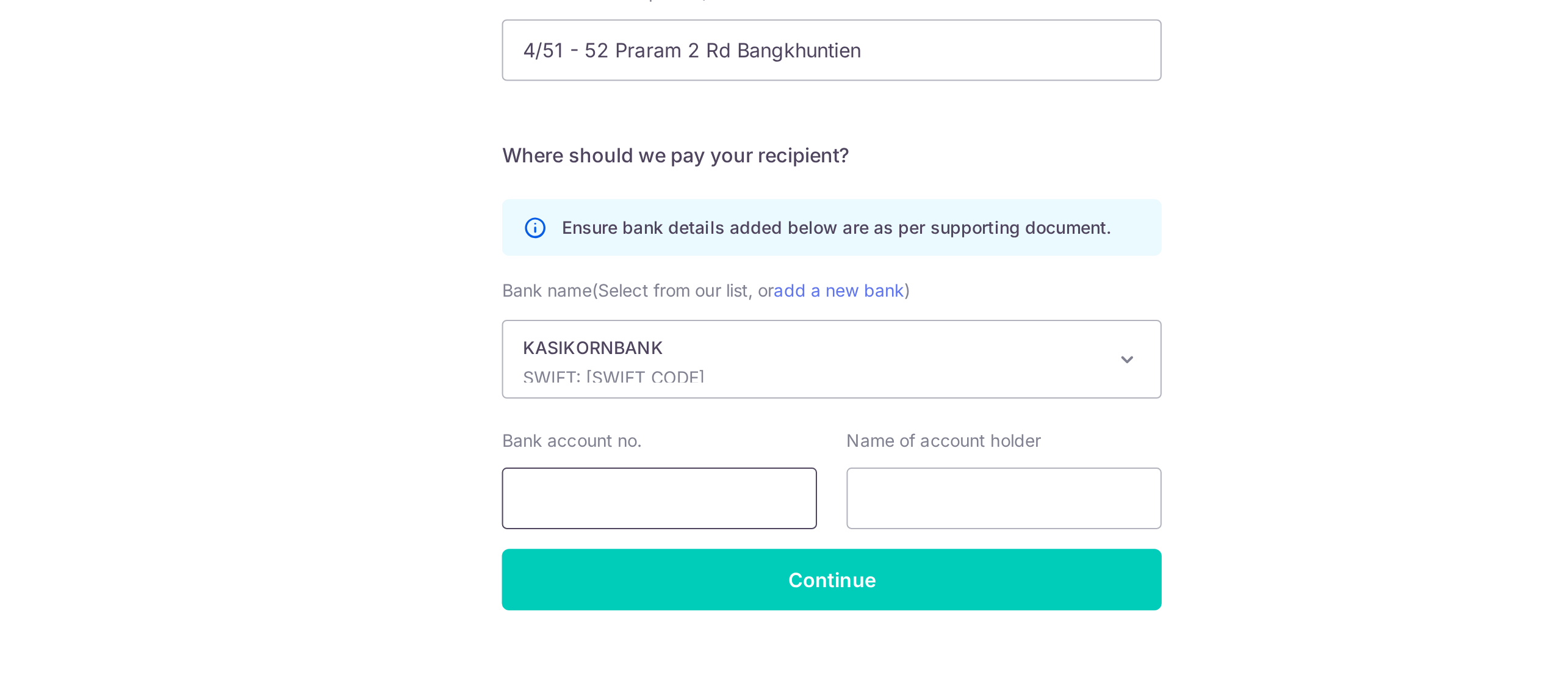
click at [738, 578] on input "Bank account no." at bounding box center [695, 571] width 156 height 31
type input "0762241188"
click at [895, 569] on input "text" at bounding box center [866, 571] width 156 height 31
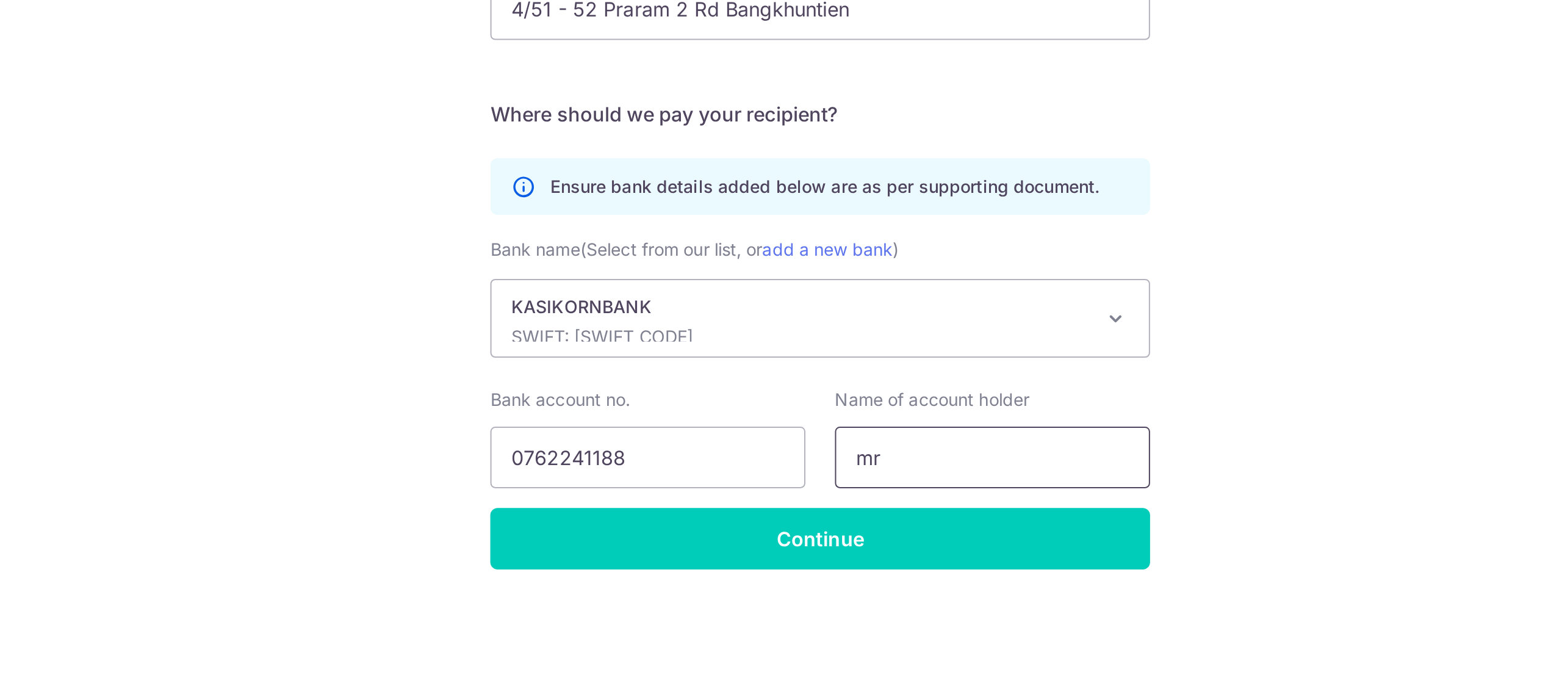
type input "m"
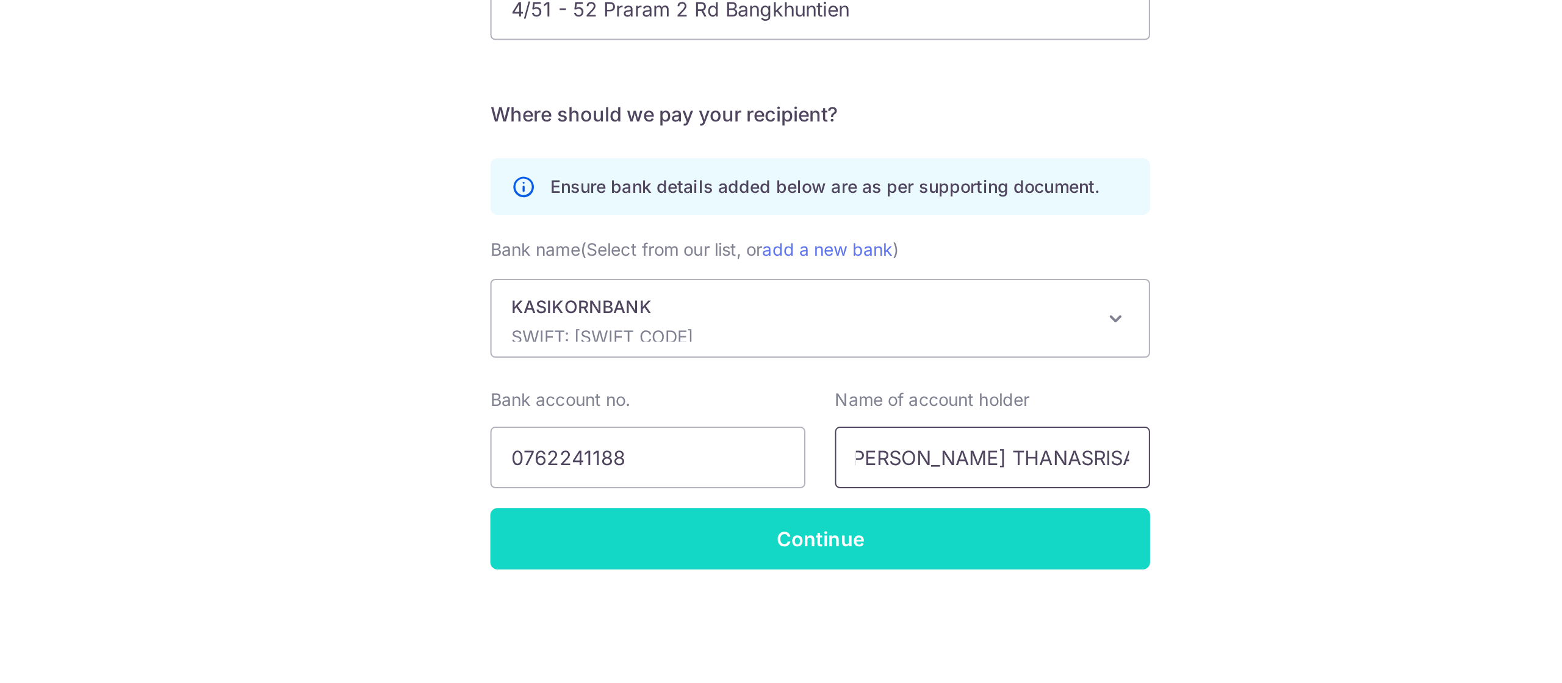
type input "MR PRASERT THANASRISATIT"
click at [886, 613] on input "Continue" at bounding box center [780, 611] width 327 height 31
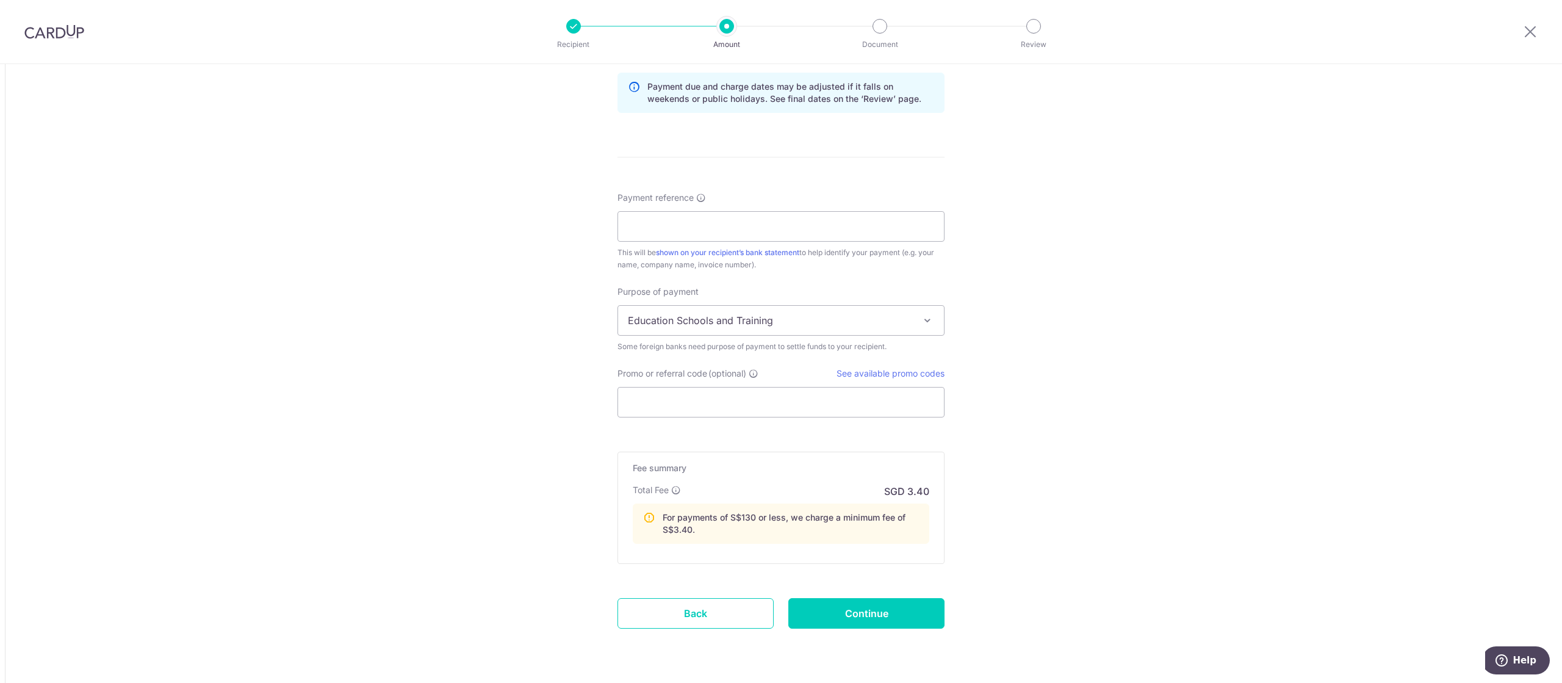
scroll to position [868, 0]
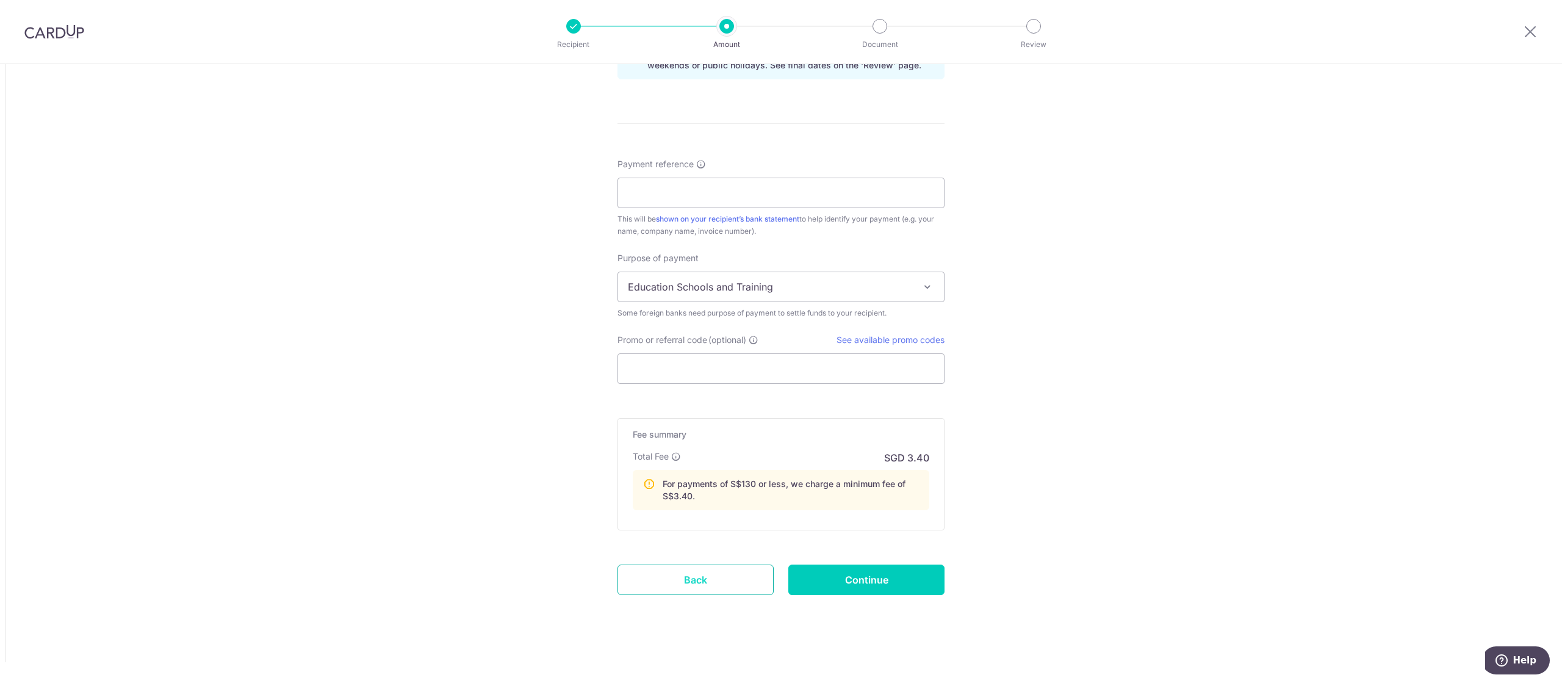
click at [722, 577] on link "Back" at bounding box center [695, 579] width 156 height 31
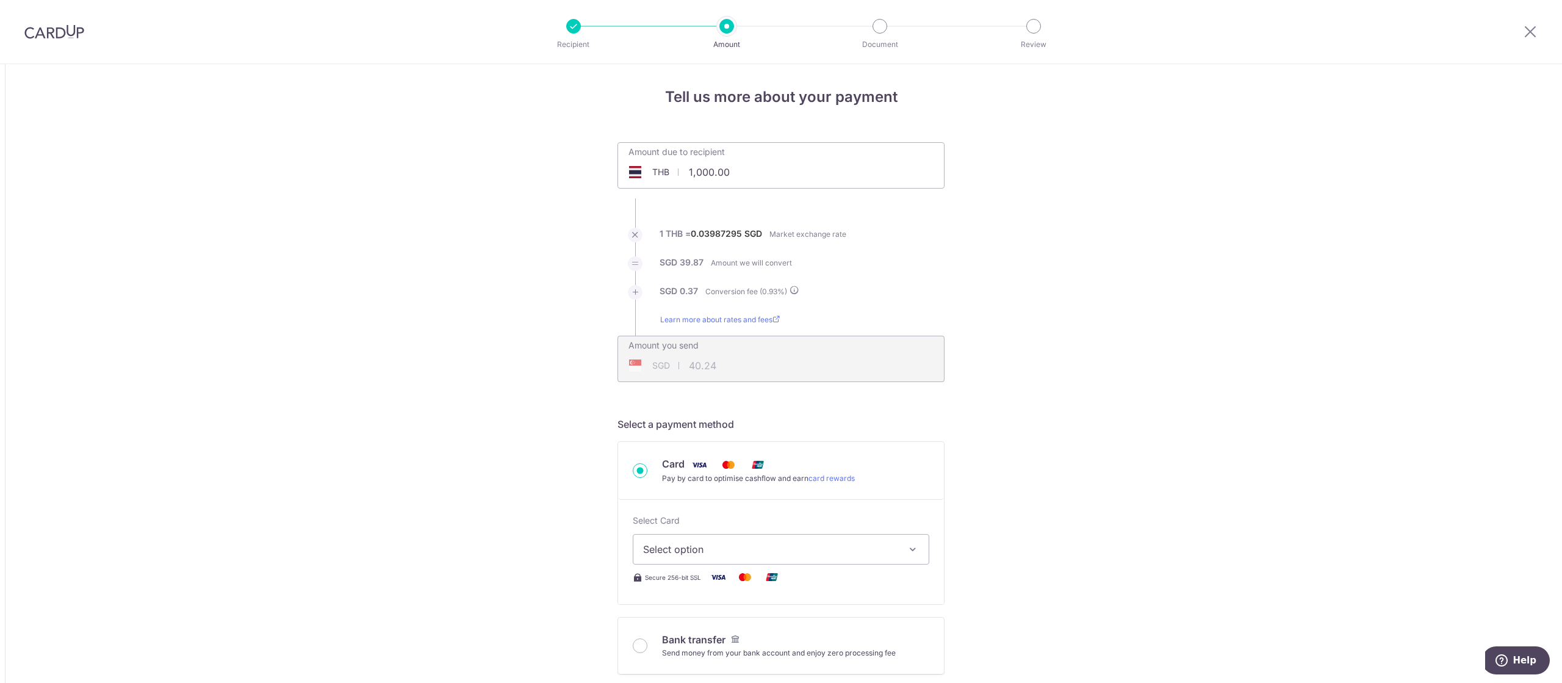
scroll to position [0, 0]
click at [808, 170] on div "Amount due to recipient THB 1,000.00 1000" at bounding box center [781, 159] width 326 height 29
click at [781, 164] on input "1,000.00" at bounding box center [712, 174] width 189 height 28
type input "1"
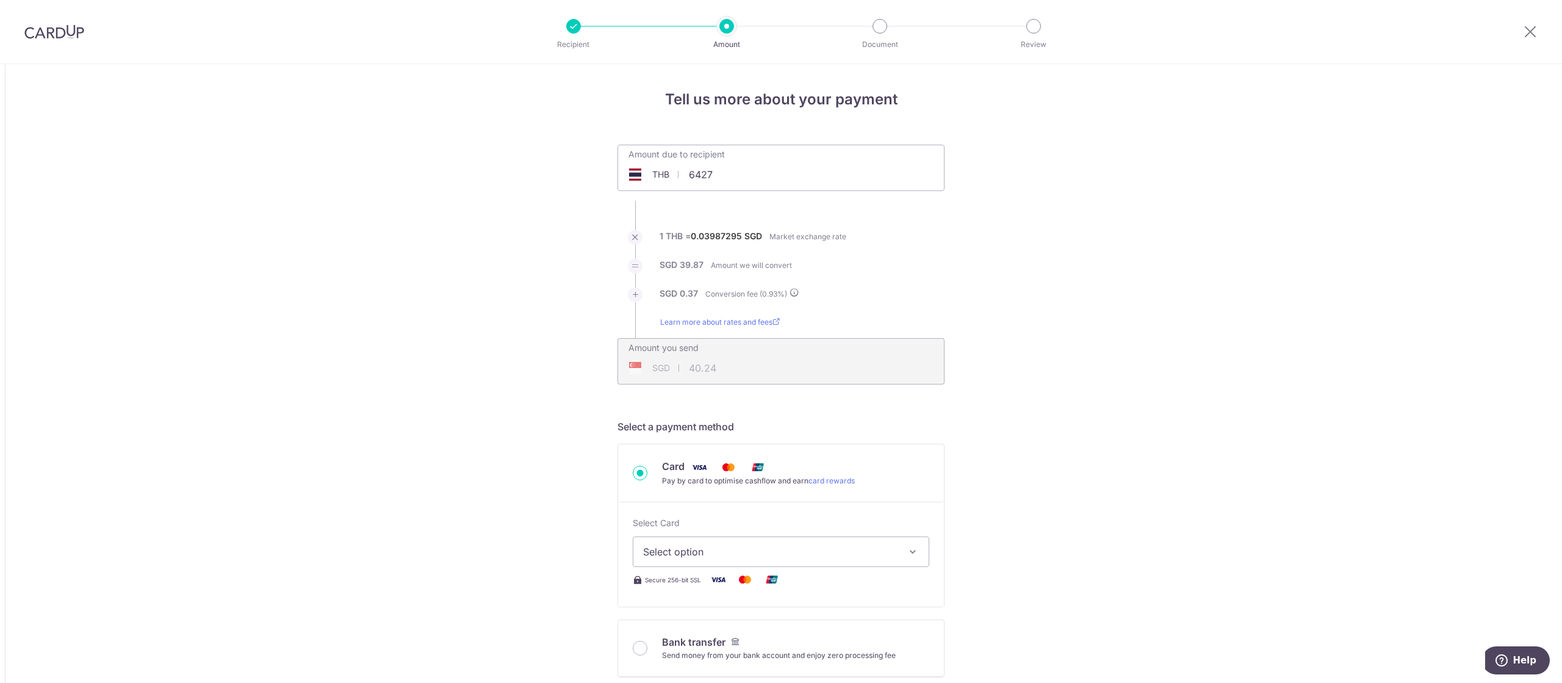
type input "6,427.00"
type input "258.67"
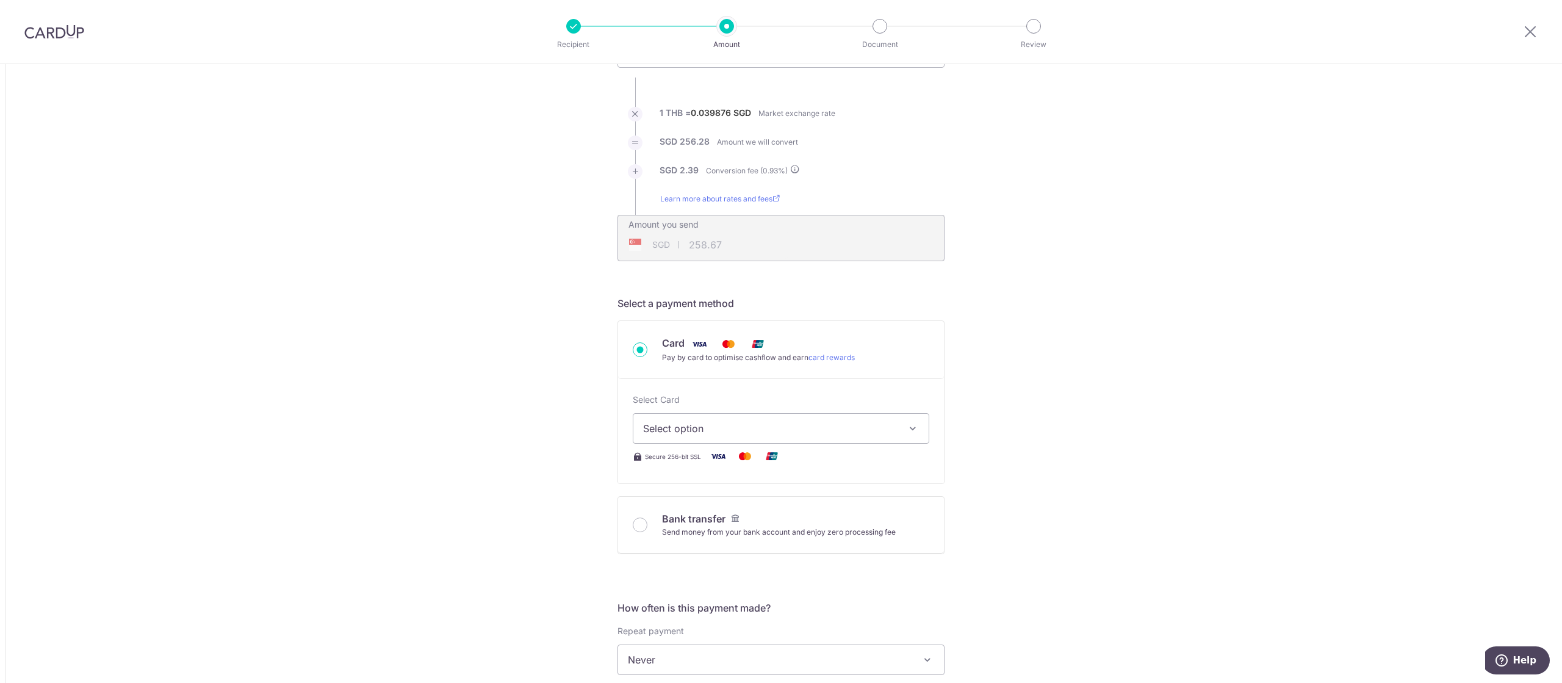
scroll to position [125, 0]
click at [873, 411] on div "Select Card Select option Add credit card Your Cards **** 2003 **** 5006 **** 9…" at bounding box center [781, 417] width 296 height 50
click at [891, 415] on button "Select option" at bounding box center [781, 426] width 296 height 31
click at [789, 577] on span "**** 9323" at bounding box center [781, 572] width 276 height 15
type input "6,427.00"
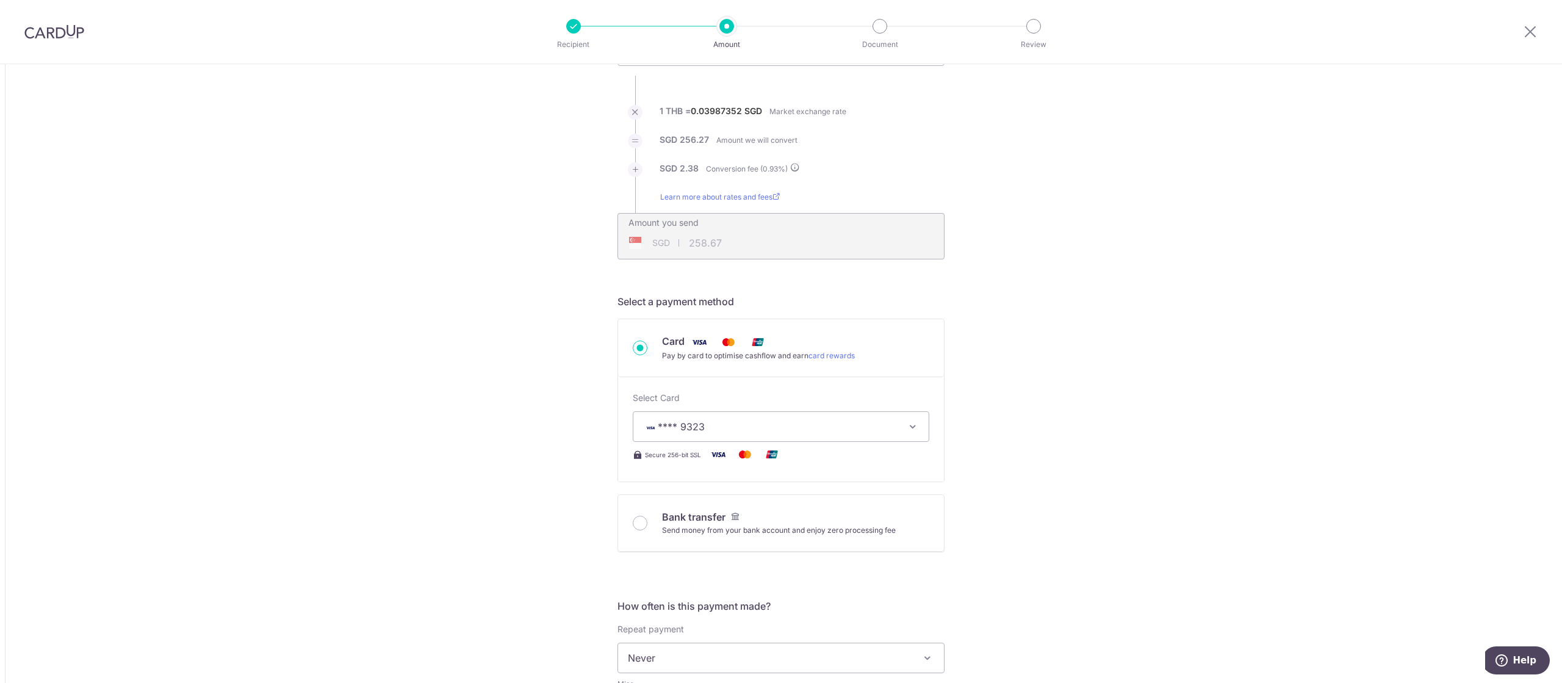
type input "258.65"
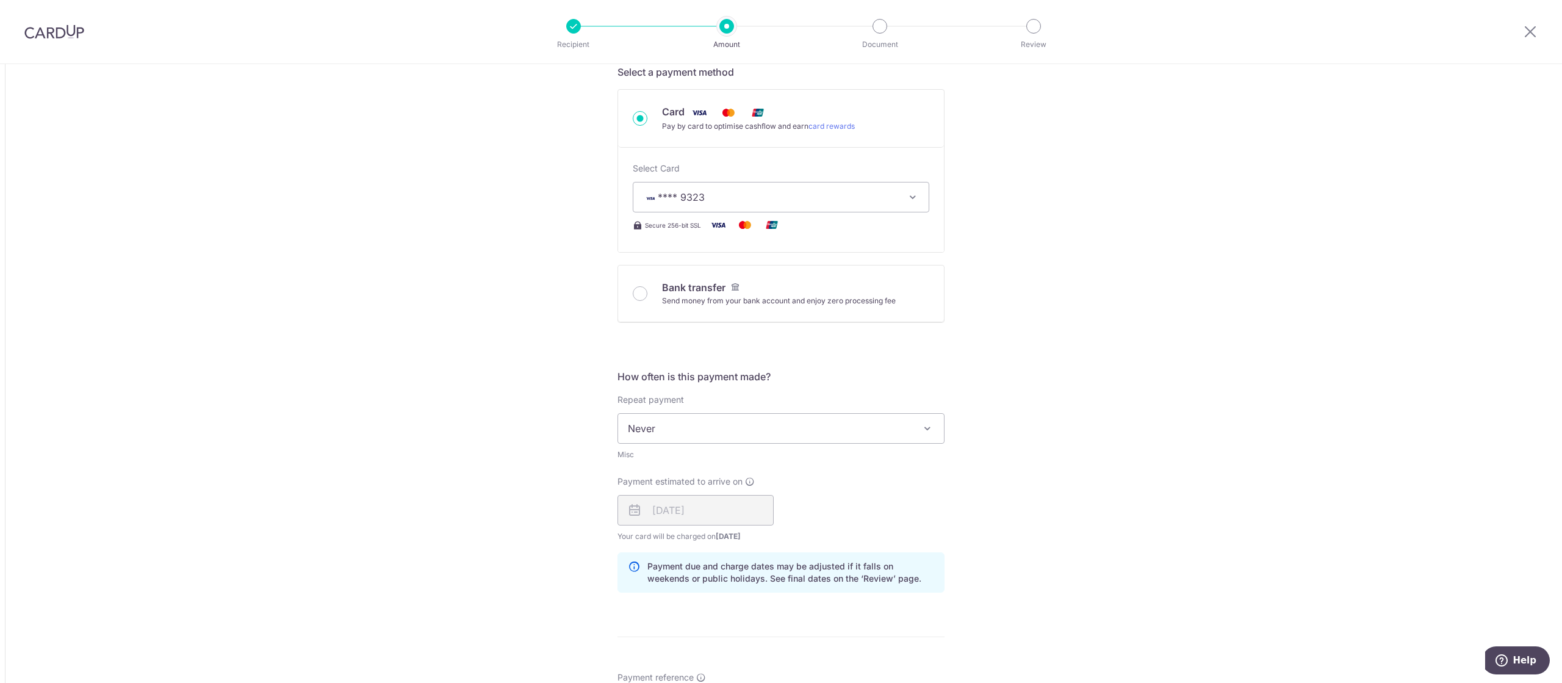
scroll to position [357, 0]
click at [908, 427] on span "Never" at bounding box center [781, 425] width 326 height 29
click at [1043, 376] on div "Tell us more about your payment Amount due to recipient THB 6,427.00 6427 1 THB…" at bounding box center [781, 427] width 1562 height 1440
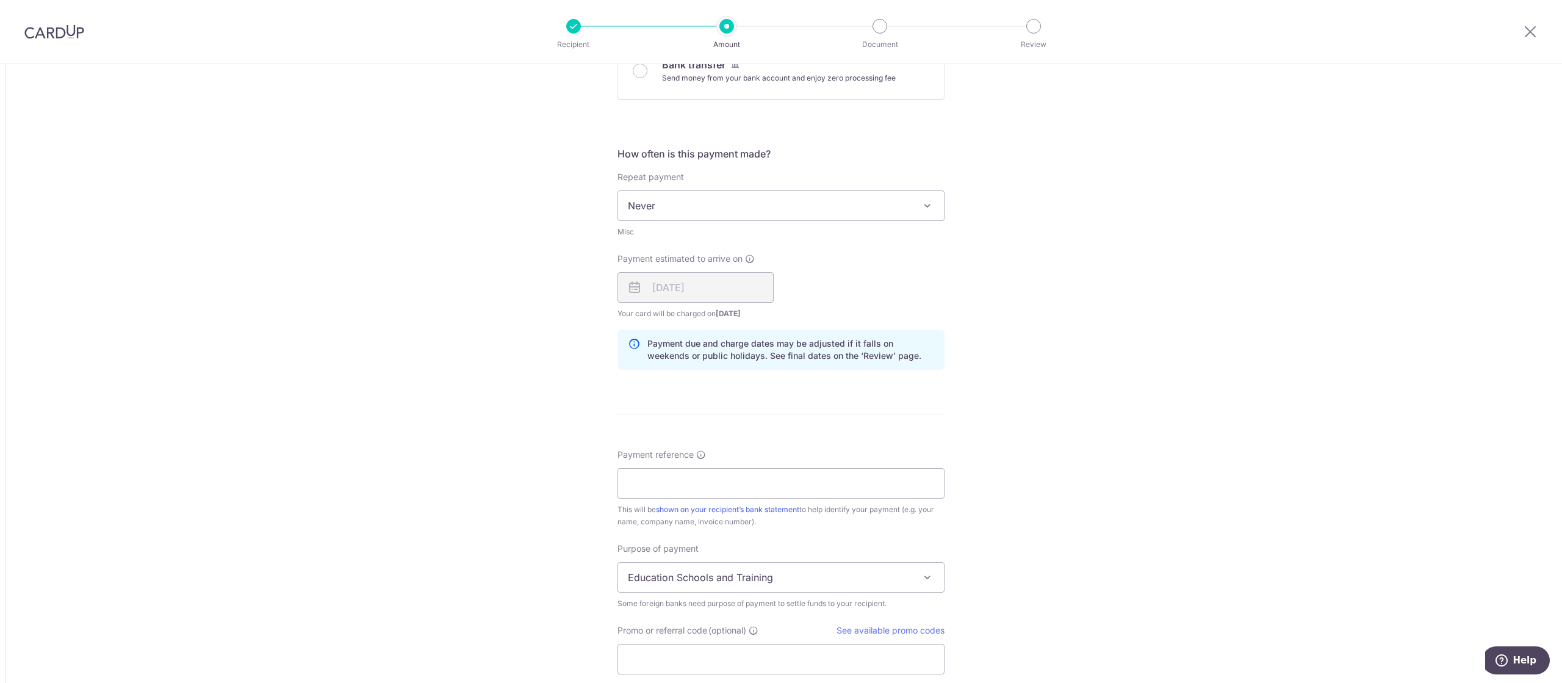
scroll to position [580, 0]
click at [895, 485] on input "Payment reference" at bounding box center [780, 480] width 327 height 31
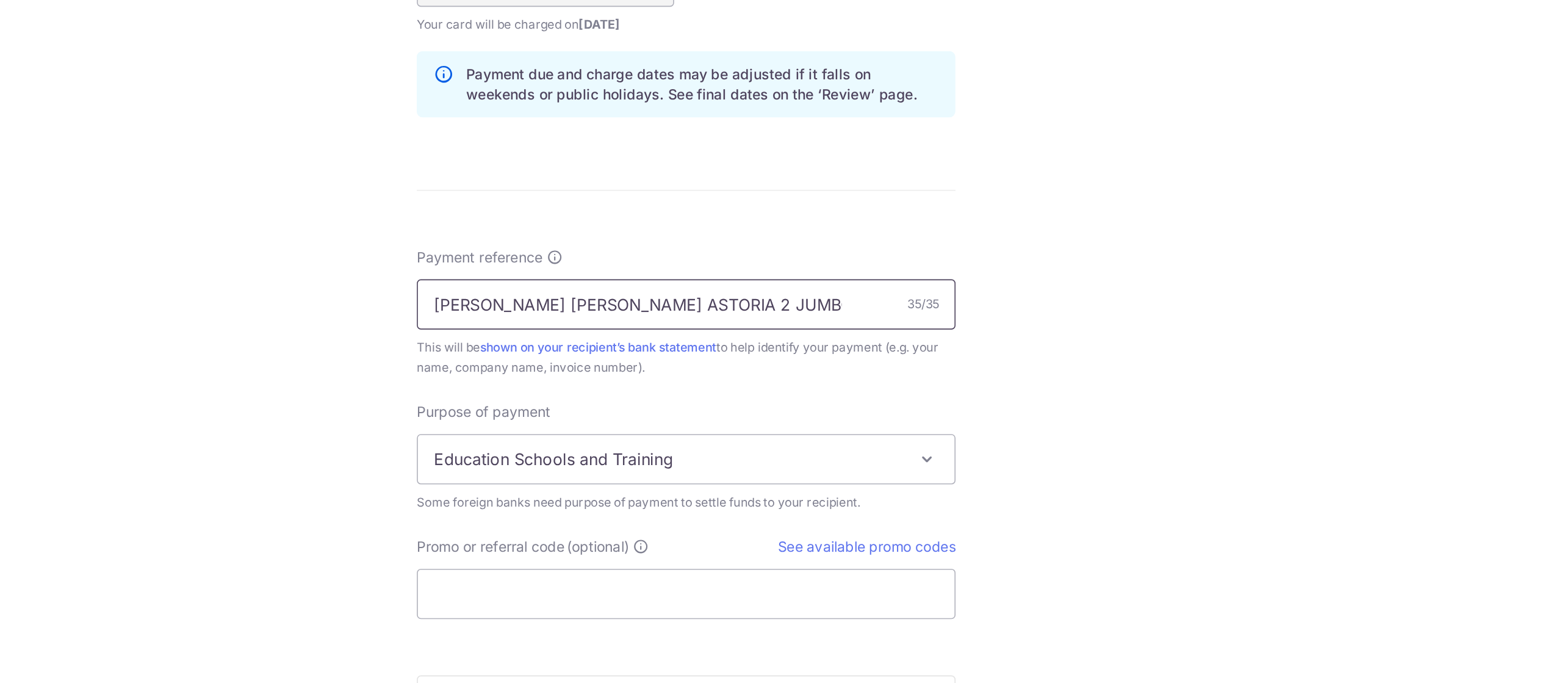
scroll to position [726, 0]
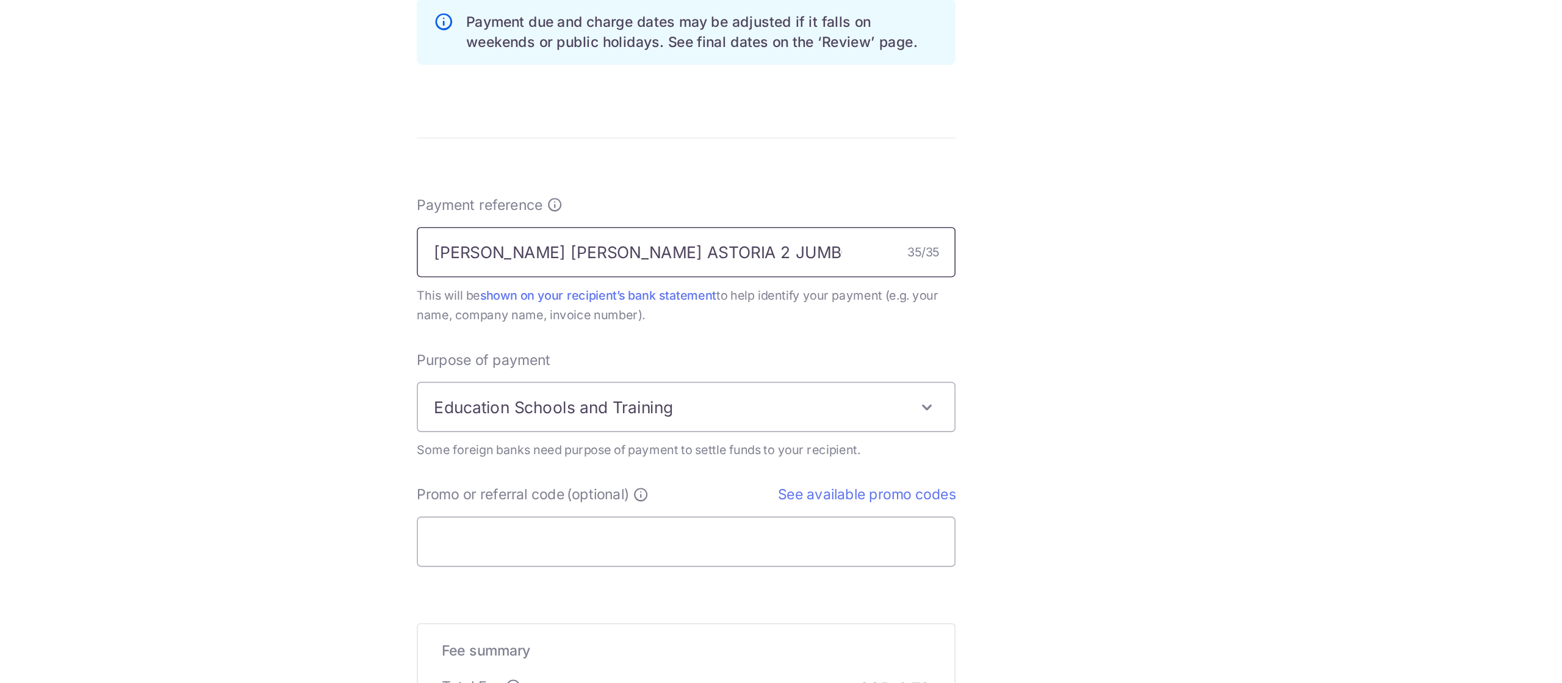
type input "YING WEIJEN WALDORF ASTORIA 2 JUMBO"
click at [911, 414] on span "Education Schools and Training" at bounding box center [781, 428] width 326 height 29
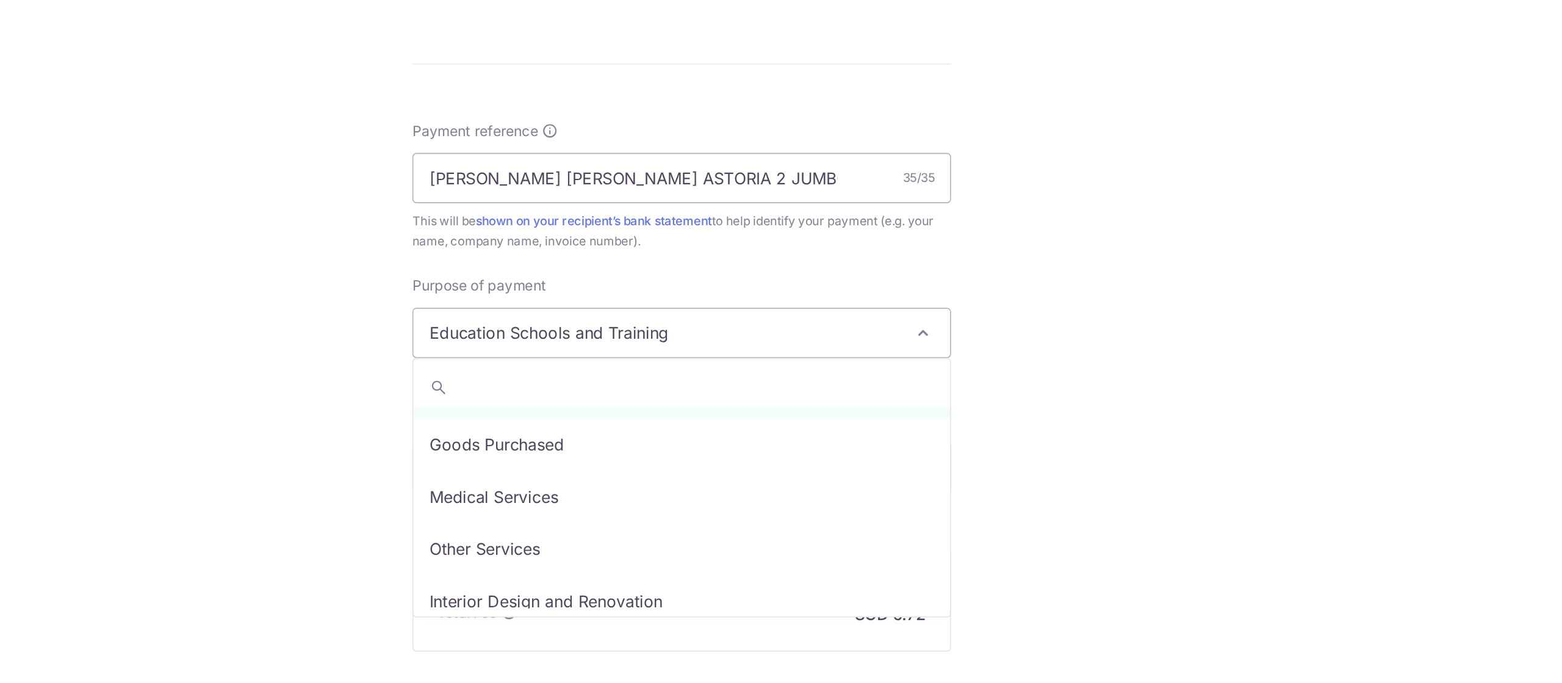
scroll to position [0, 0]
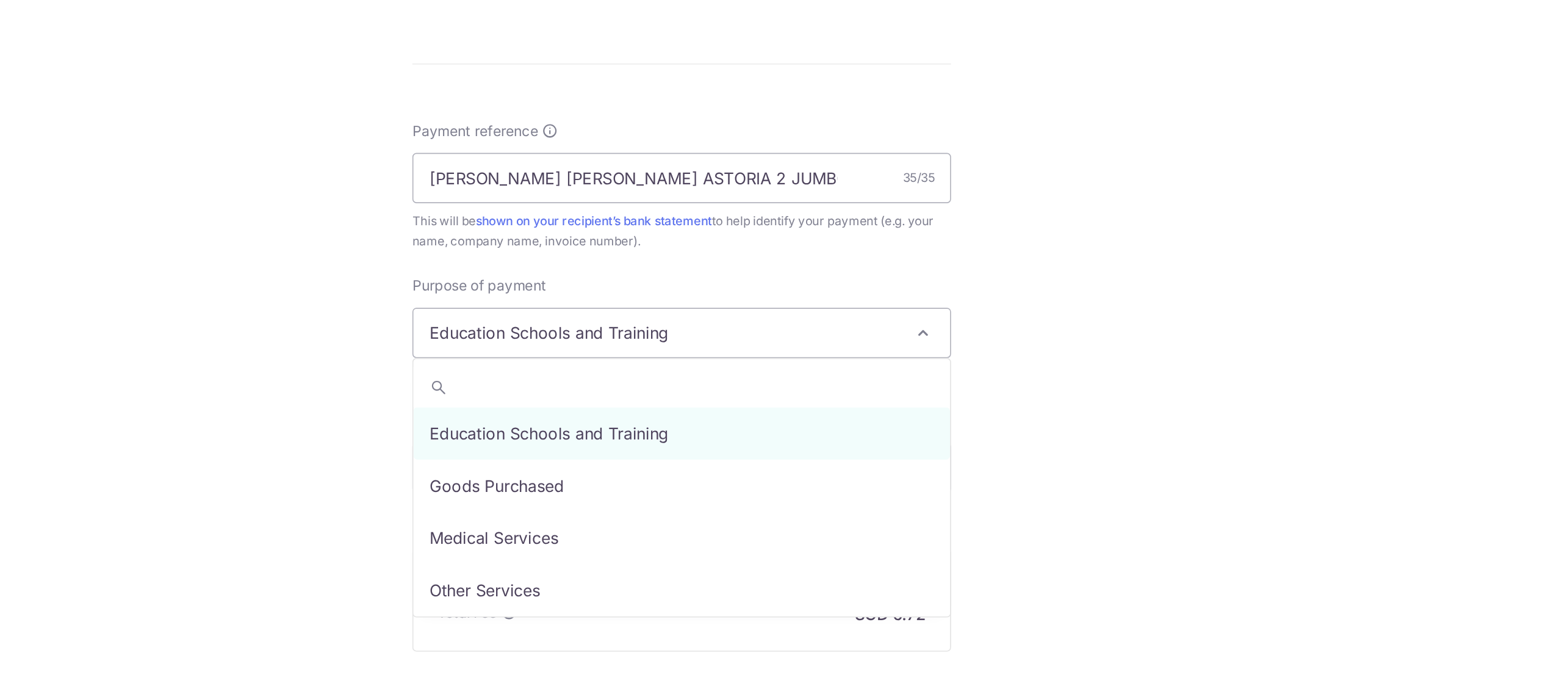
select select "Goods Purchased"
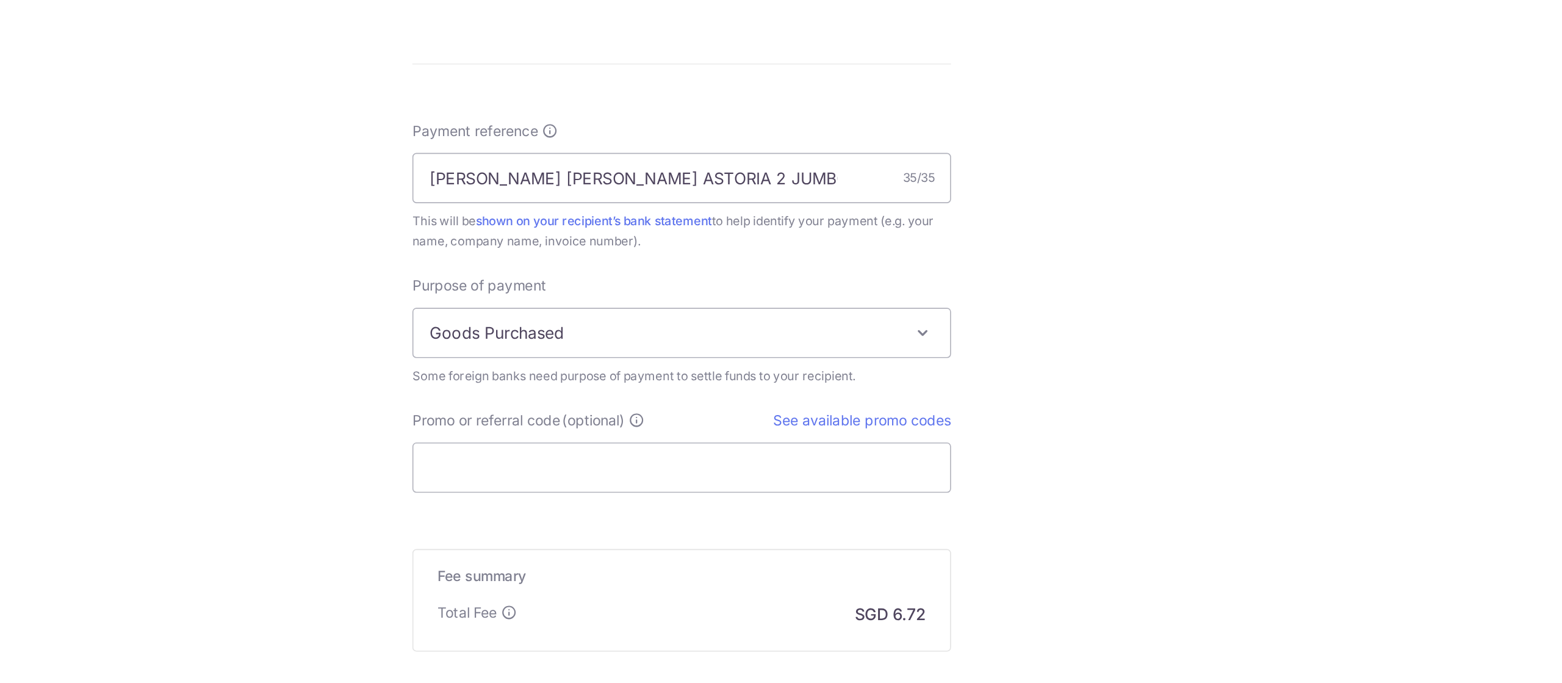
click at [1026, 469] on div "Tell us more about your payment Amount due to recipient THB 6,427.00 6427 1 THB…" at bounding box center [781, 58] width 1562 height 1440
click at [922, 483] on link "See available promo codes" at bounding box center [890, 481] width 108 height 10
click at [843, 510] on input "Promo or referral code (optional)" at bounding box center [780, 510] width 327 height 31
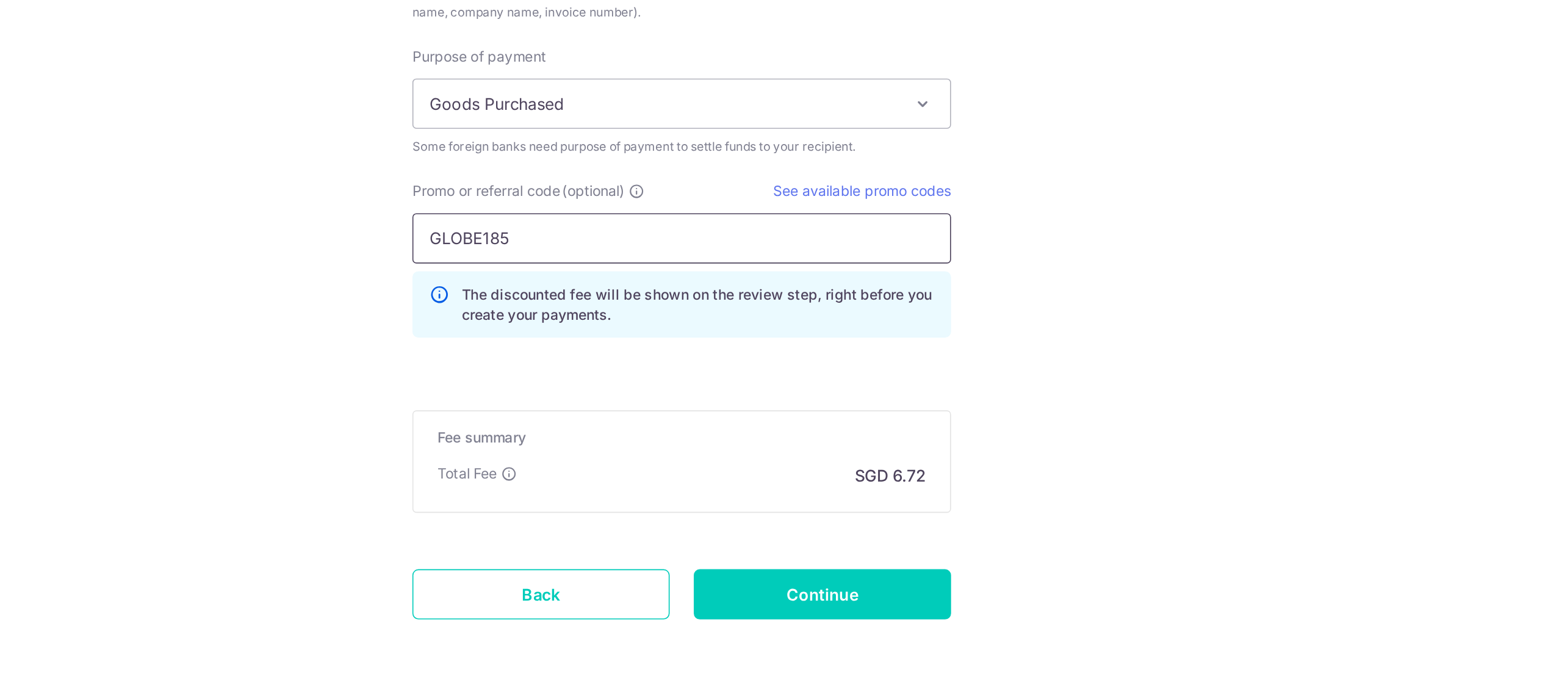
scroll to position [872, 0]
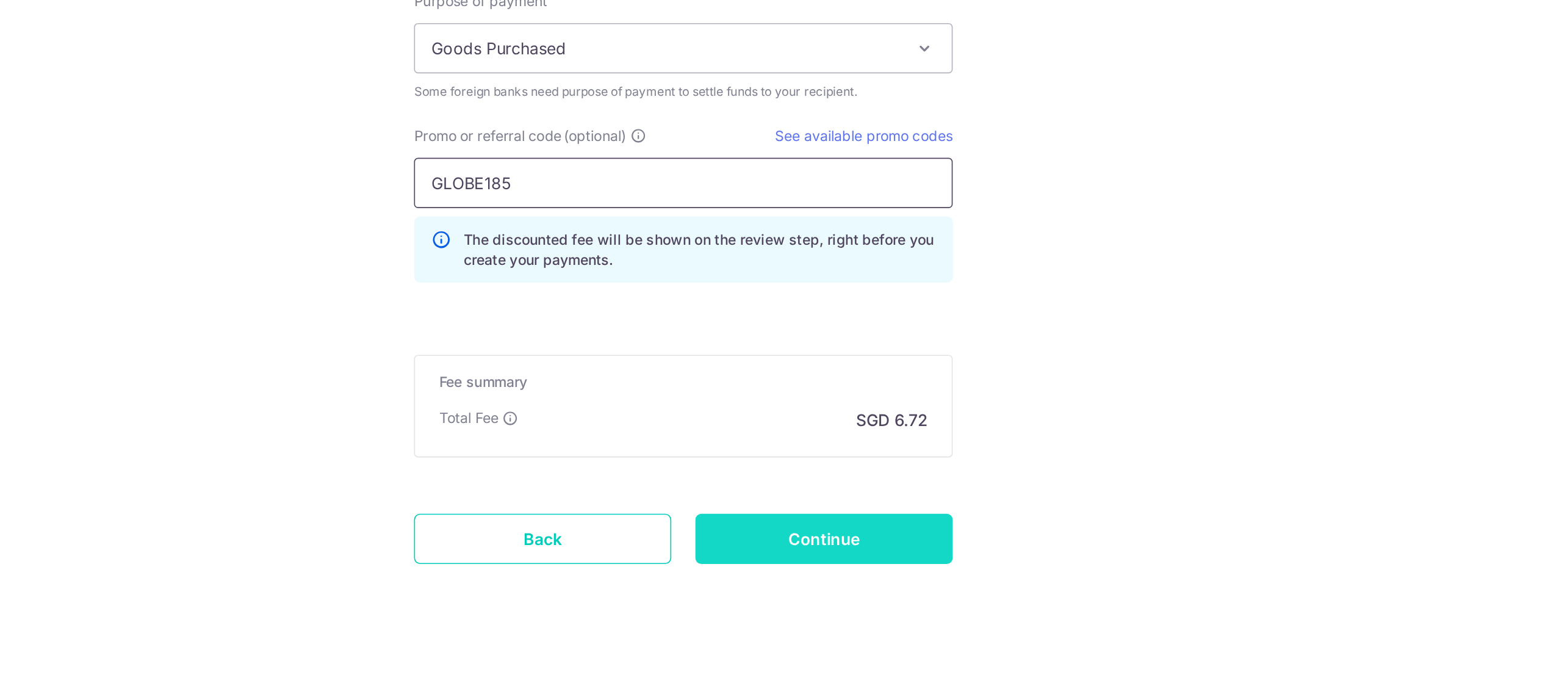
type input "GLOBE185"
click at [891, 579] on input "Continue" at bounding box center [866, 580] width 156 height 31
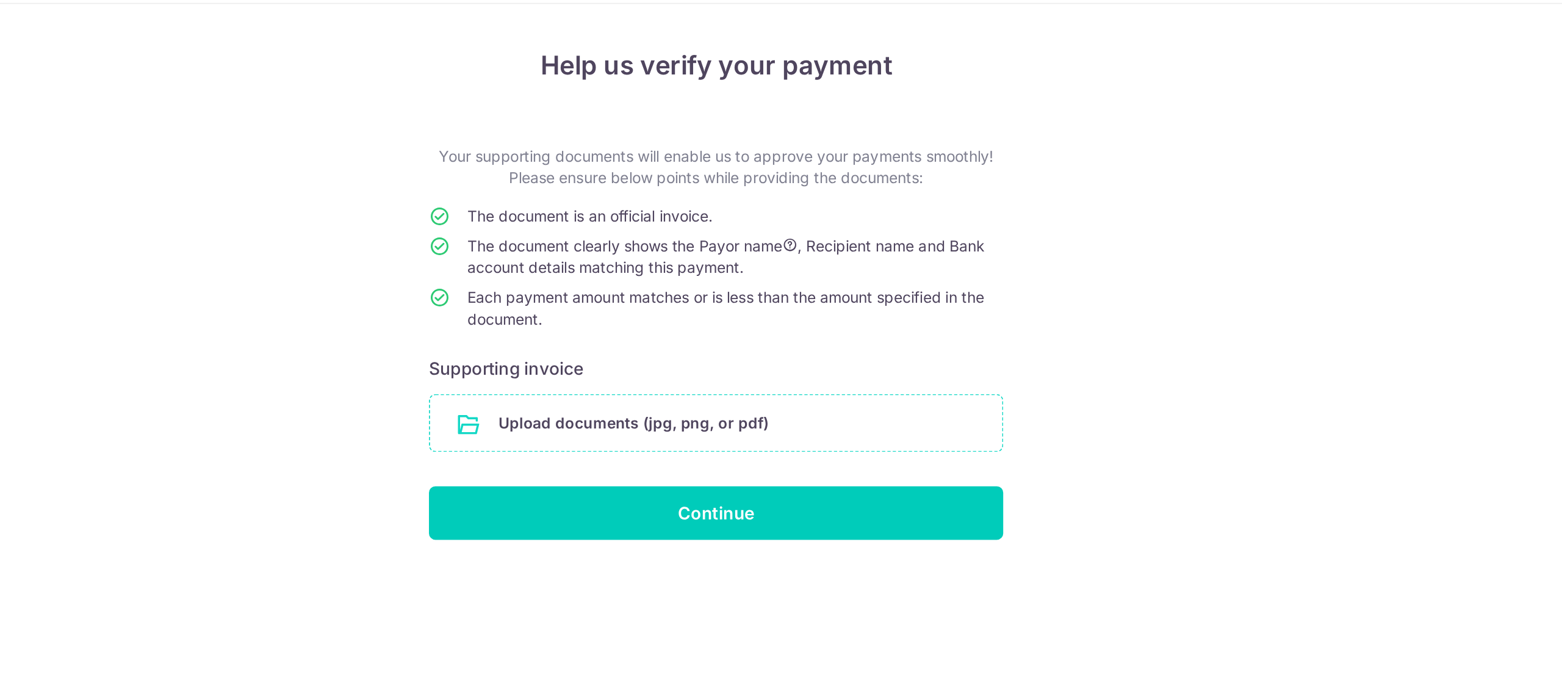
click at [819, 300] on input "file" at bounding box center [781, 303] width 326 height 32
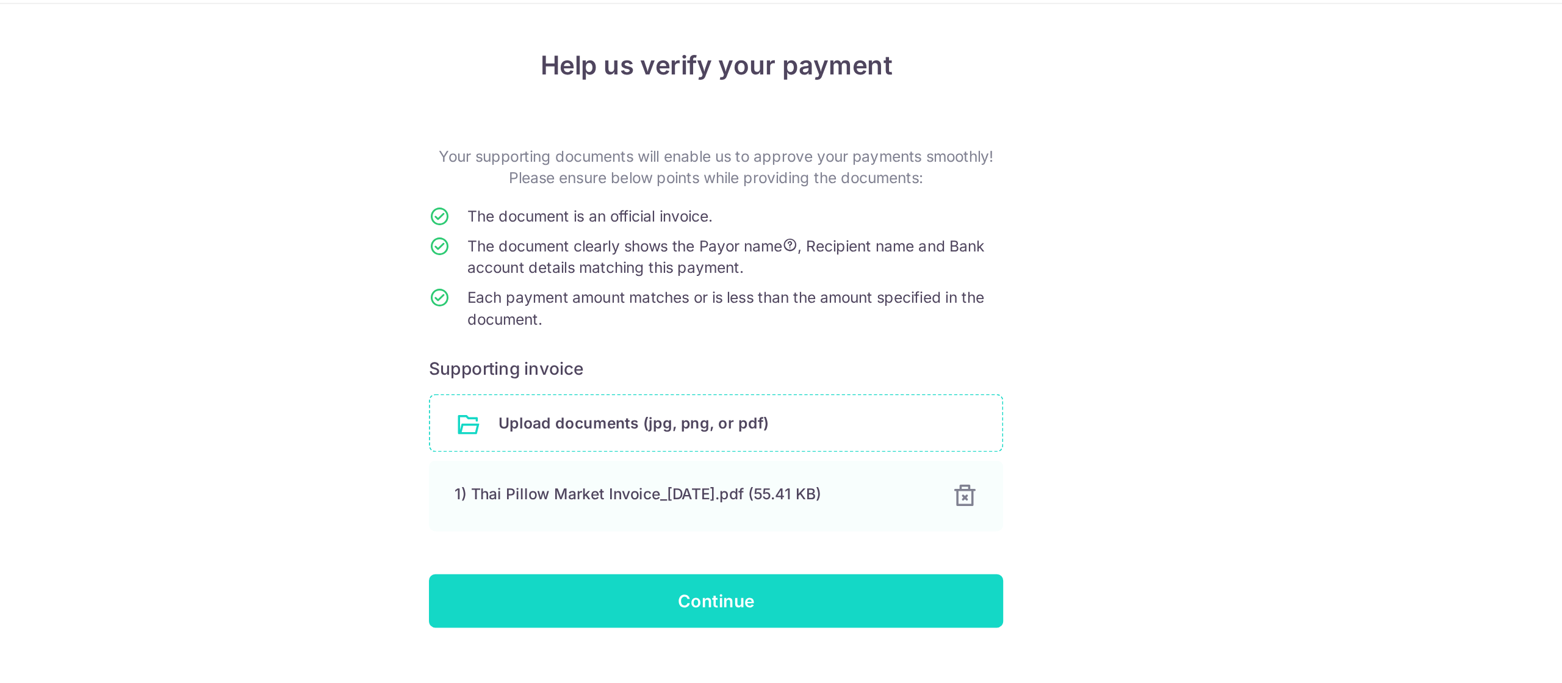
click at [836, 407] on input "Continue" at bounding box center [780, 404] width 327 height 31
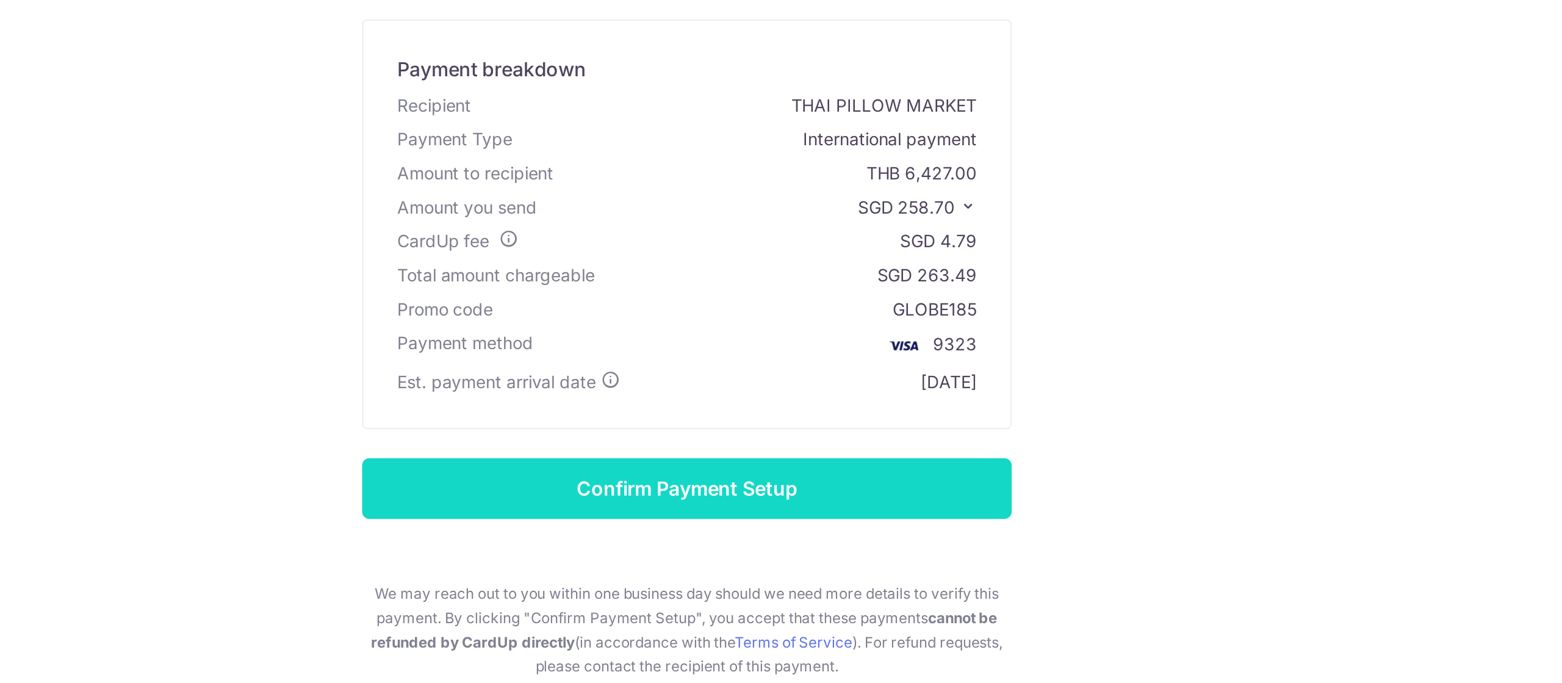
click at [811, 368] on input "Confirm Payment Setup" at bounding box center [780, 371] width 327 height 31
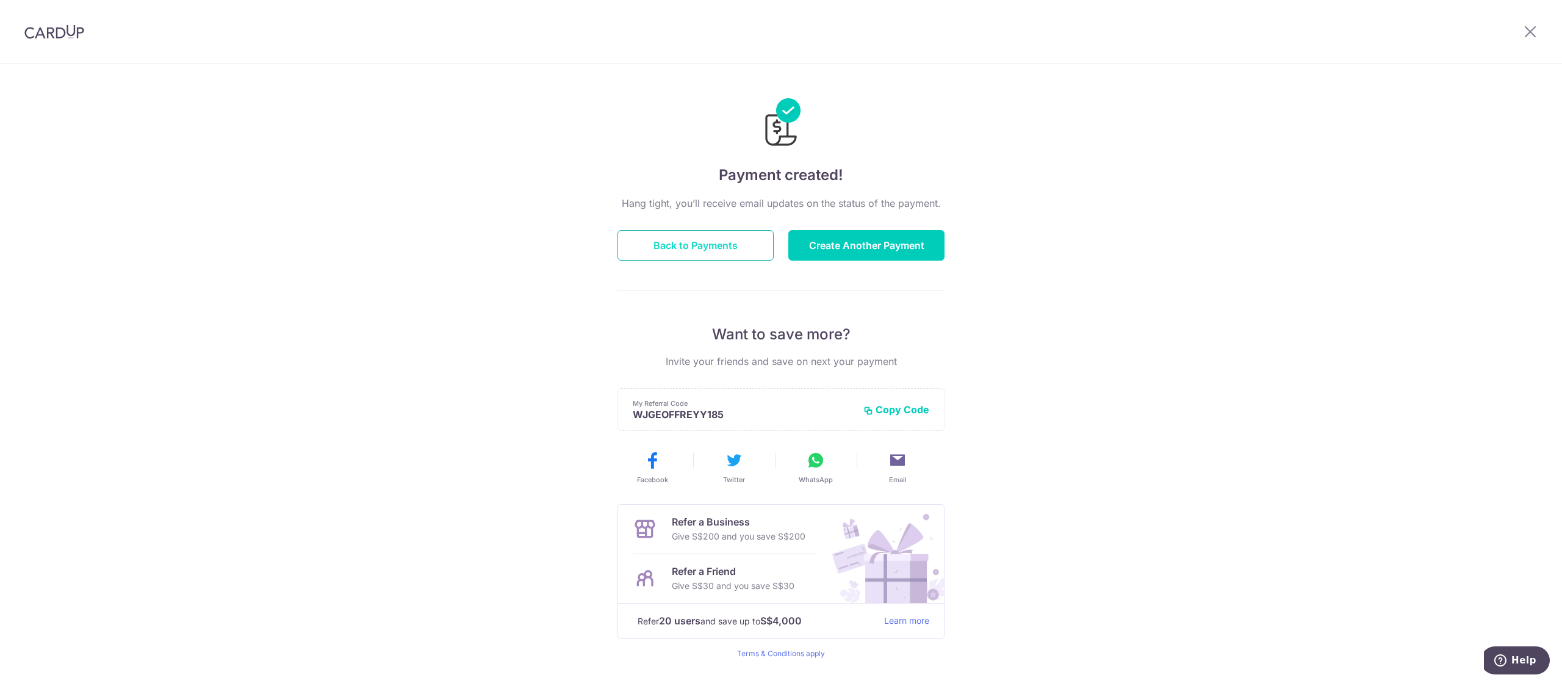
click at [680, 243] on button "Back to Payments" at bounding box center [695, 245] width 156 height 31
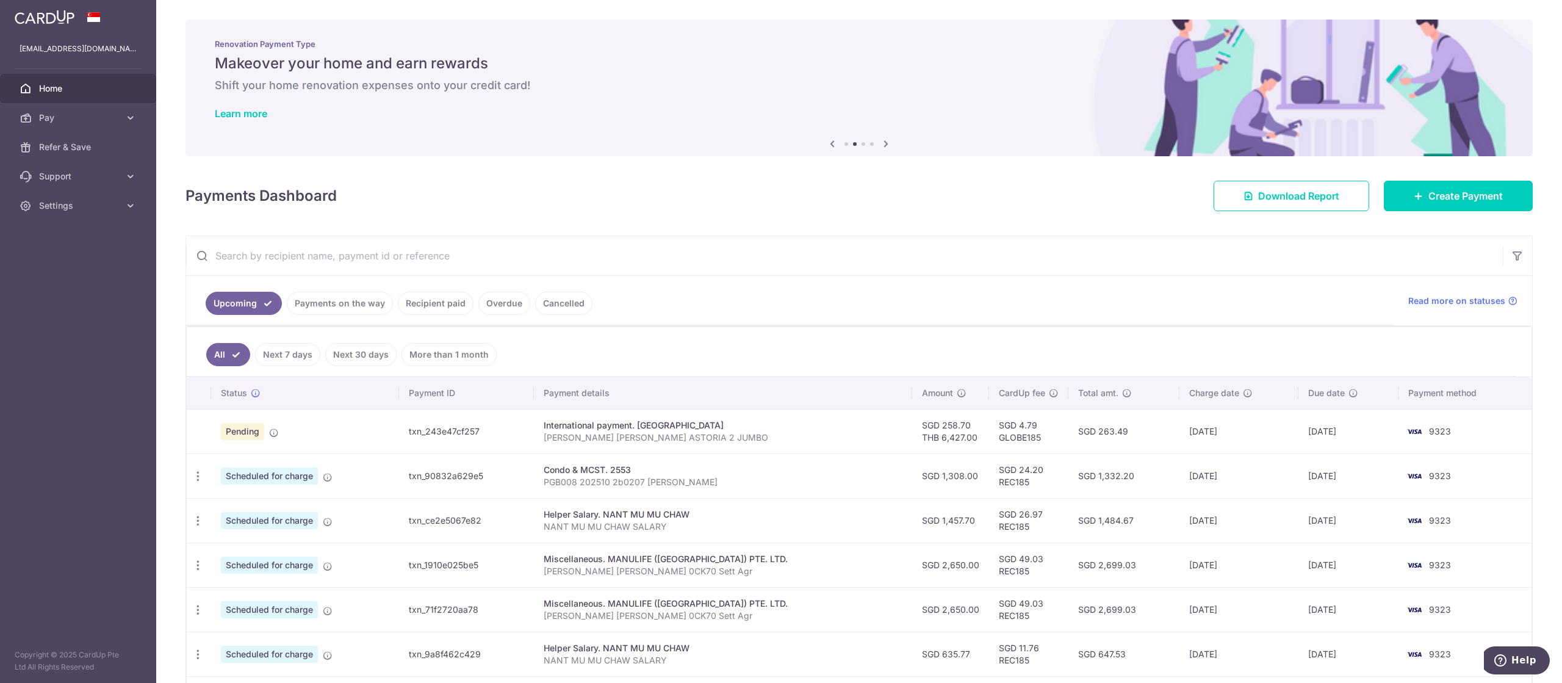
click at [53, 440] on aside "[EMAIL_ADDRESS][DOMAIN_NAME] Home Pay Payments Recipients Cards Refer & Save Su…" at bounding box center [78, 341] width 156 height 683
click at [276, 433] on icon at bounding box center [274, 433] width 10 height 10
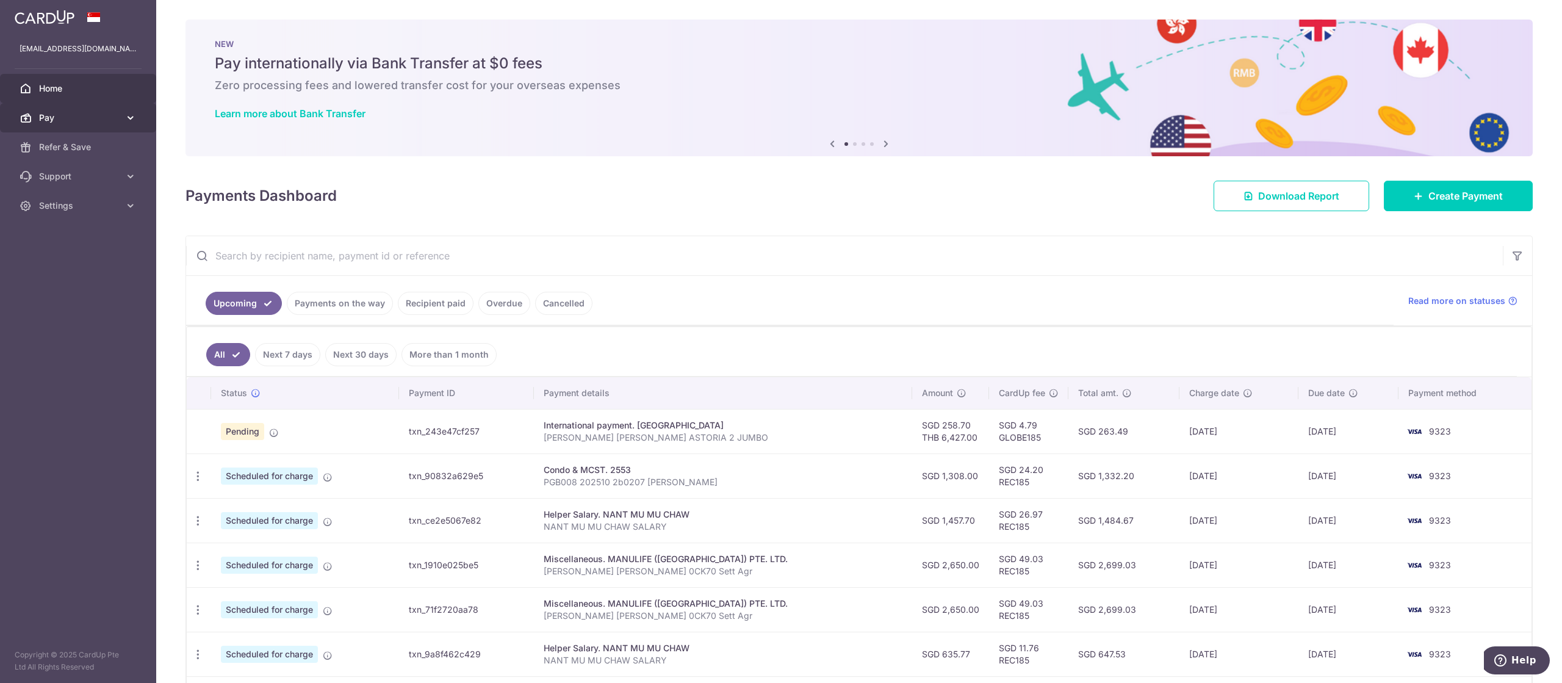
click at [38, 114] on link "Pay" at bounding box center [78, 117] width 156 height 29
click at [63, 187] on link "Recipients" at bounding box center [78, 176] width 156 height 29
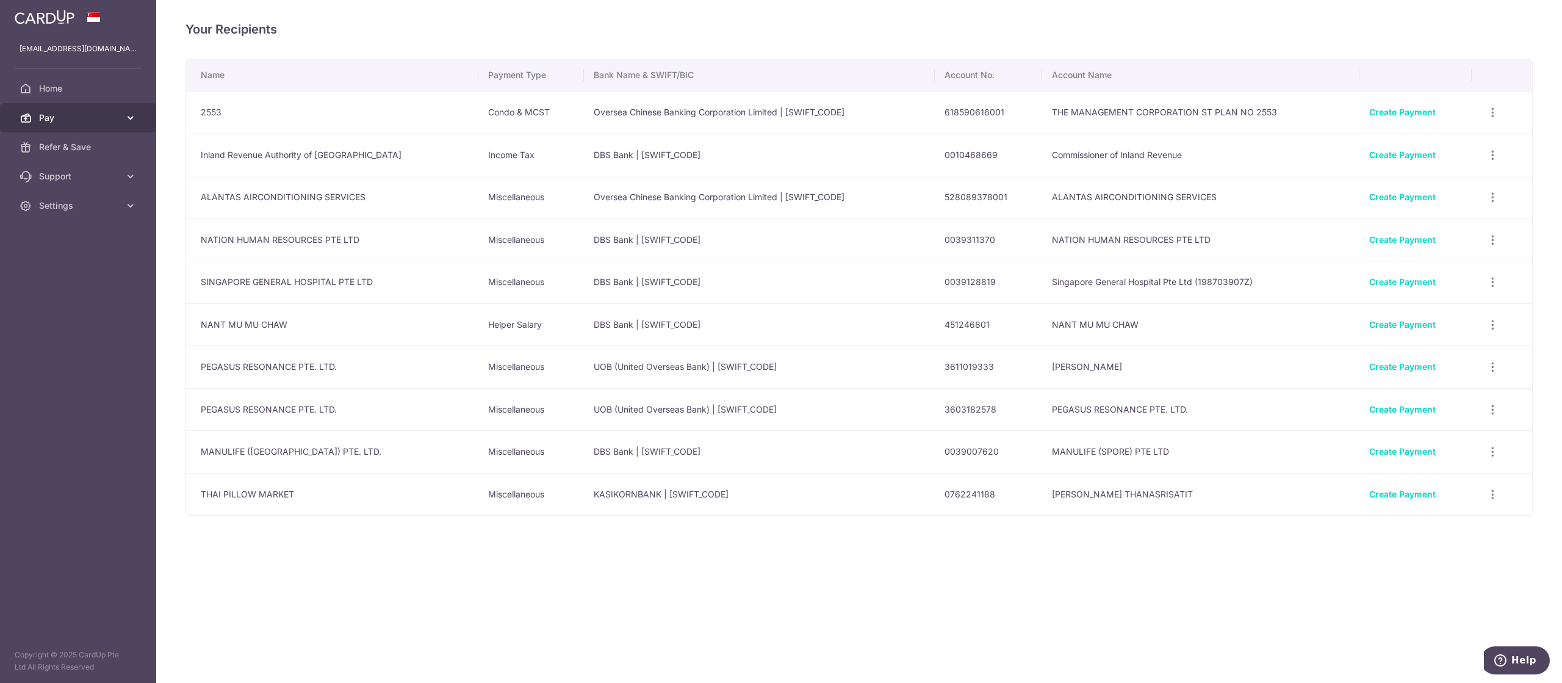
click at [60, 128] on link "Pay" at bounding box center [78, 117] width 156 height 29
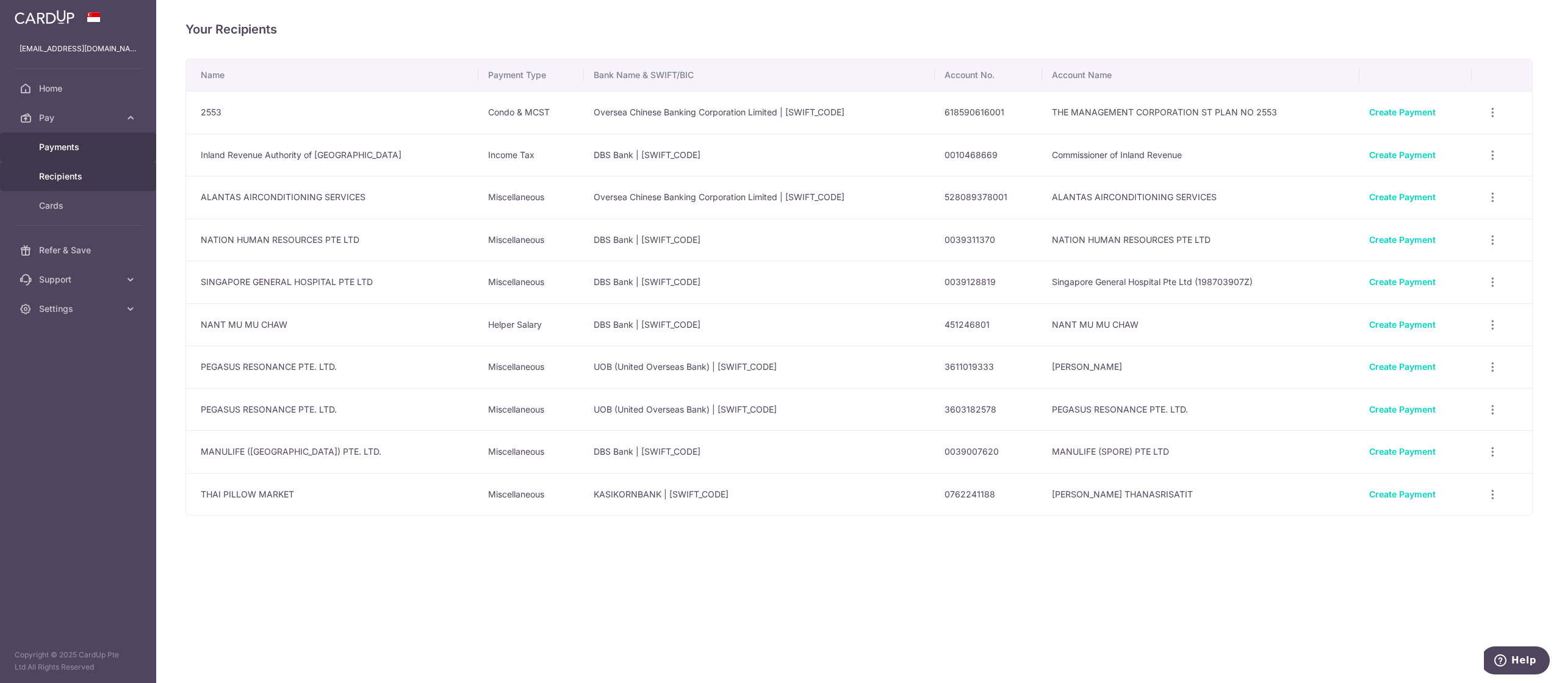
click at [51, 152] on span "Payments" at bounding box center [79, 147] width 81 height 12
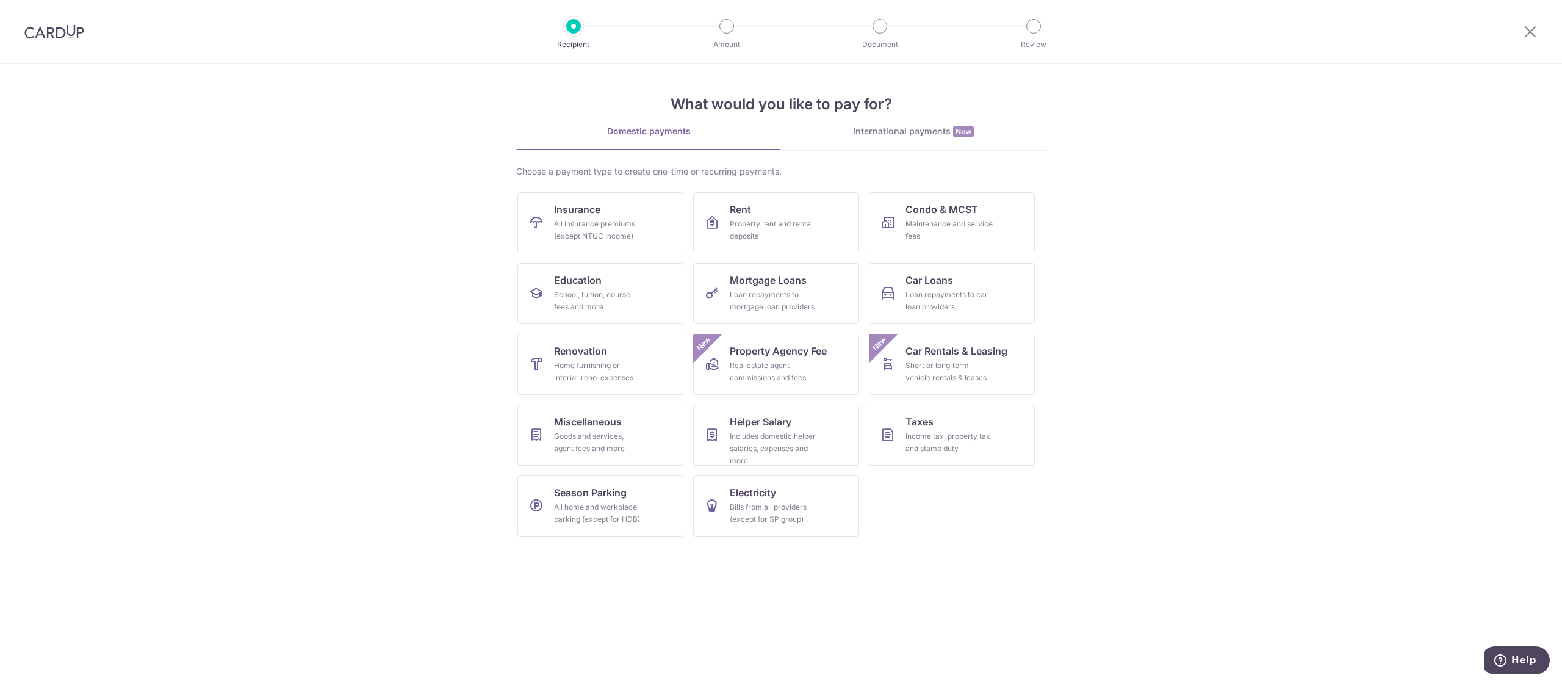
click at [50, 36] on img at bounding box center [54, 31] width 60 height 15
